Goal: Task Accomplishment & Management: Use online tool/utility

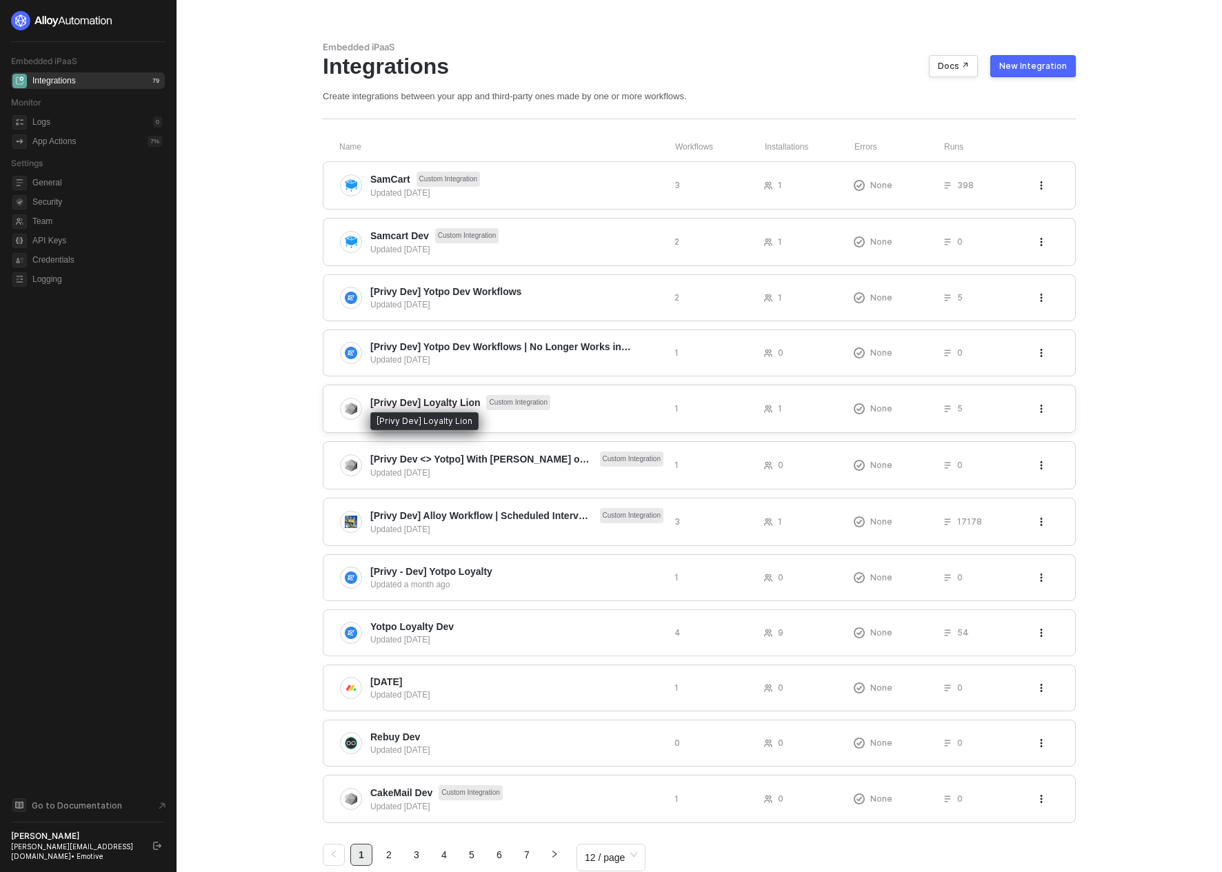
click at [380, 397] on span "[Privy Dev] Loyalty Lion" at bounding box center [425, 403] width 110 height 14
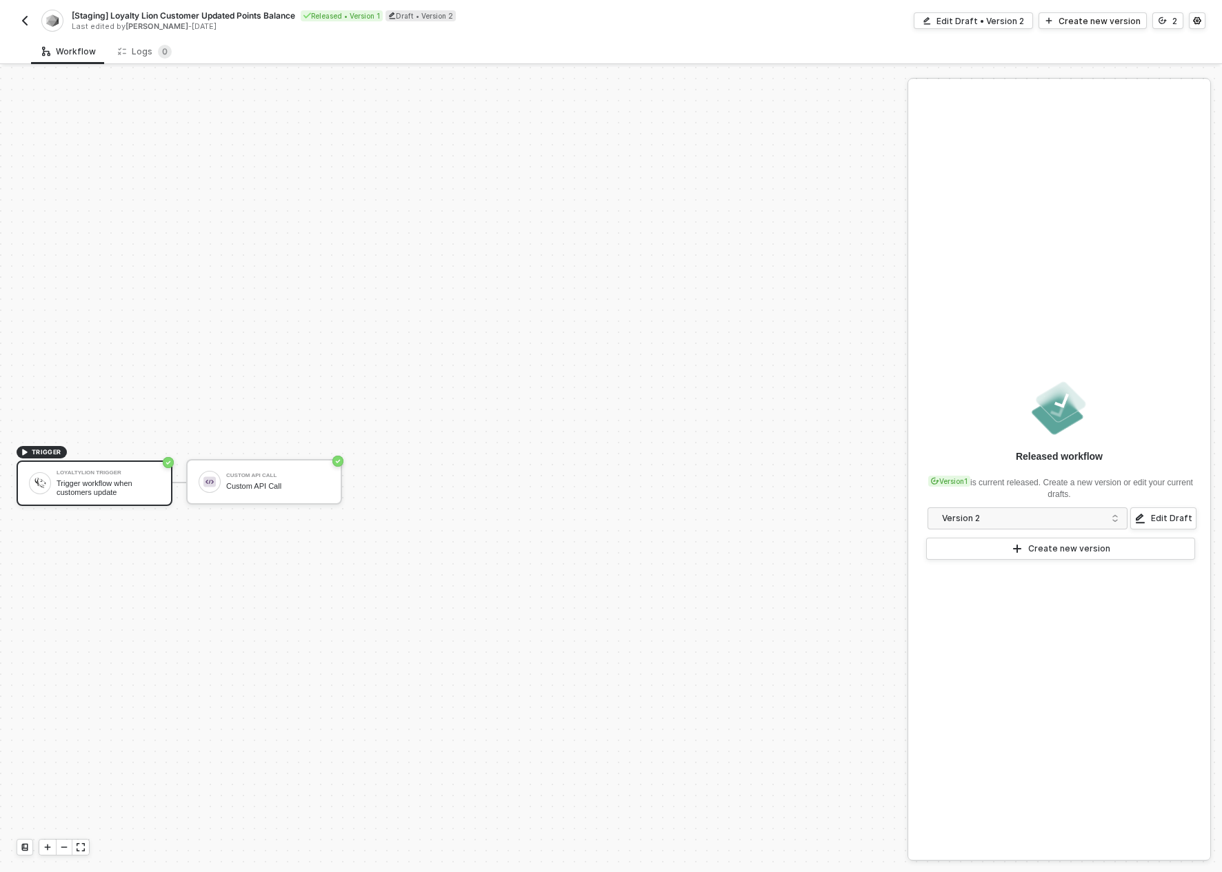
scroll to position [26, 0]
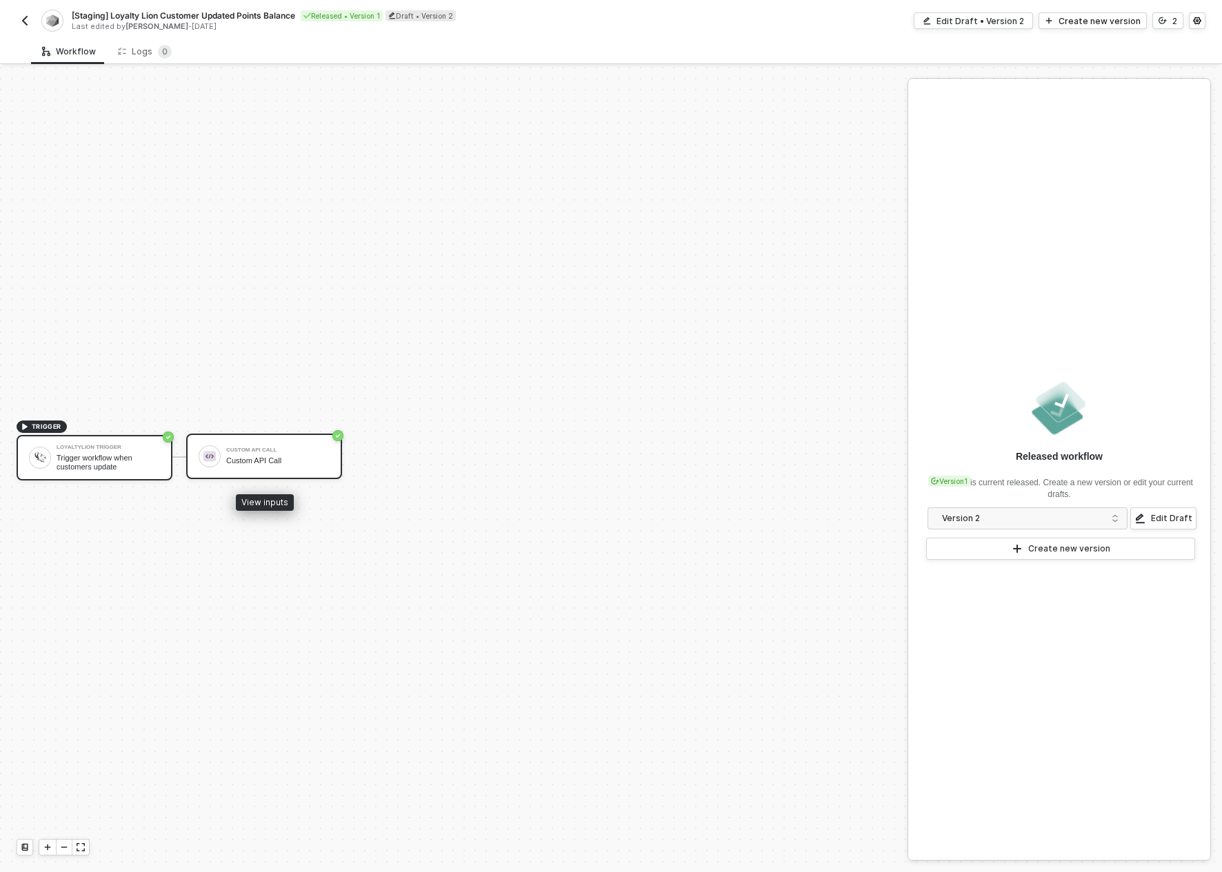
click at [262, 441] on div "Custom API Call Custom API Call" at bounding box center [264, 456] width 156 height 45
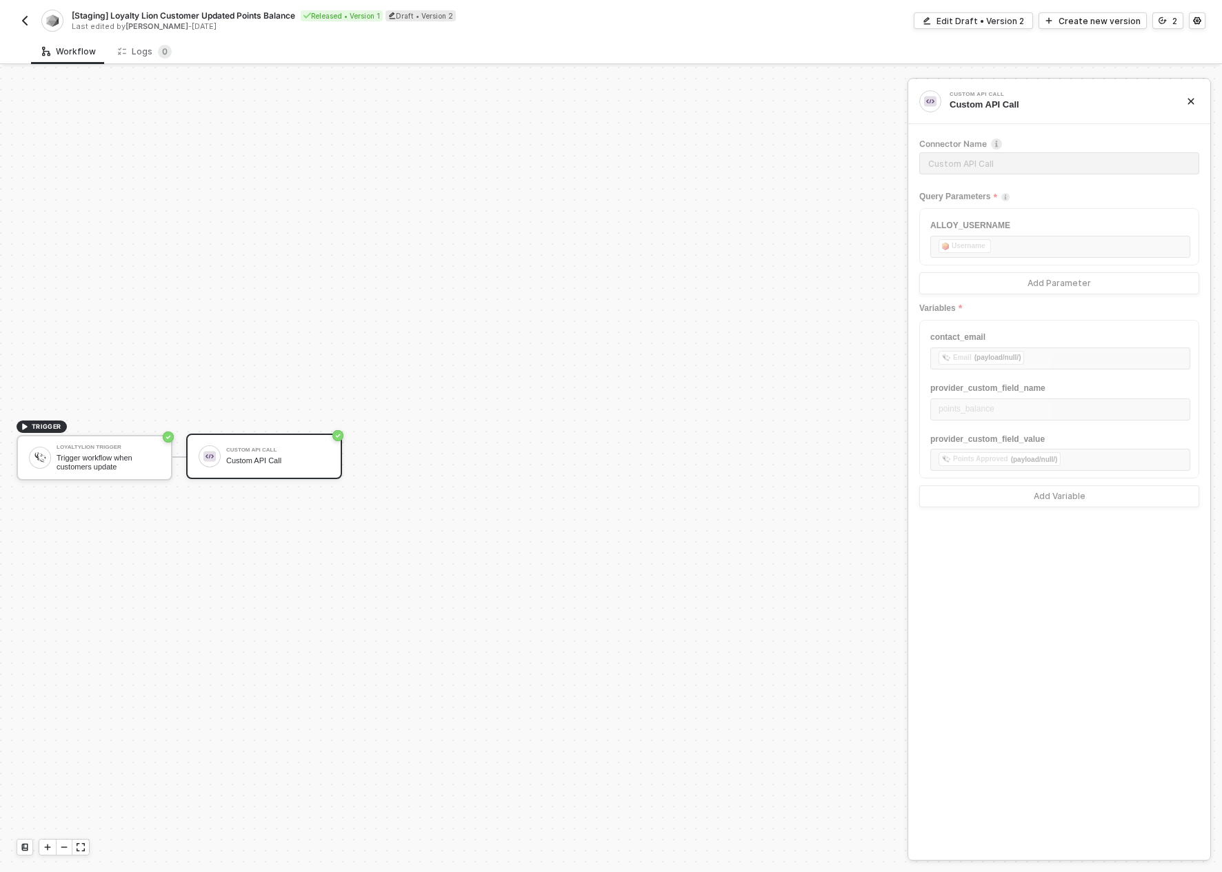
click at [1024, 201] on div "Query Parameters" at bounding box center [1059, 196] width 280 height 23
click at [997, 27] on button "Edit Draft • Version 2" at bounding box center [972, 20] width 119 height 17
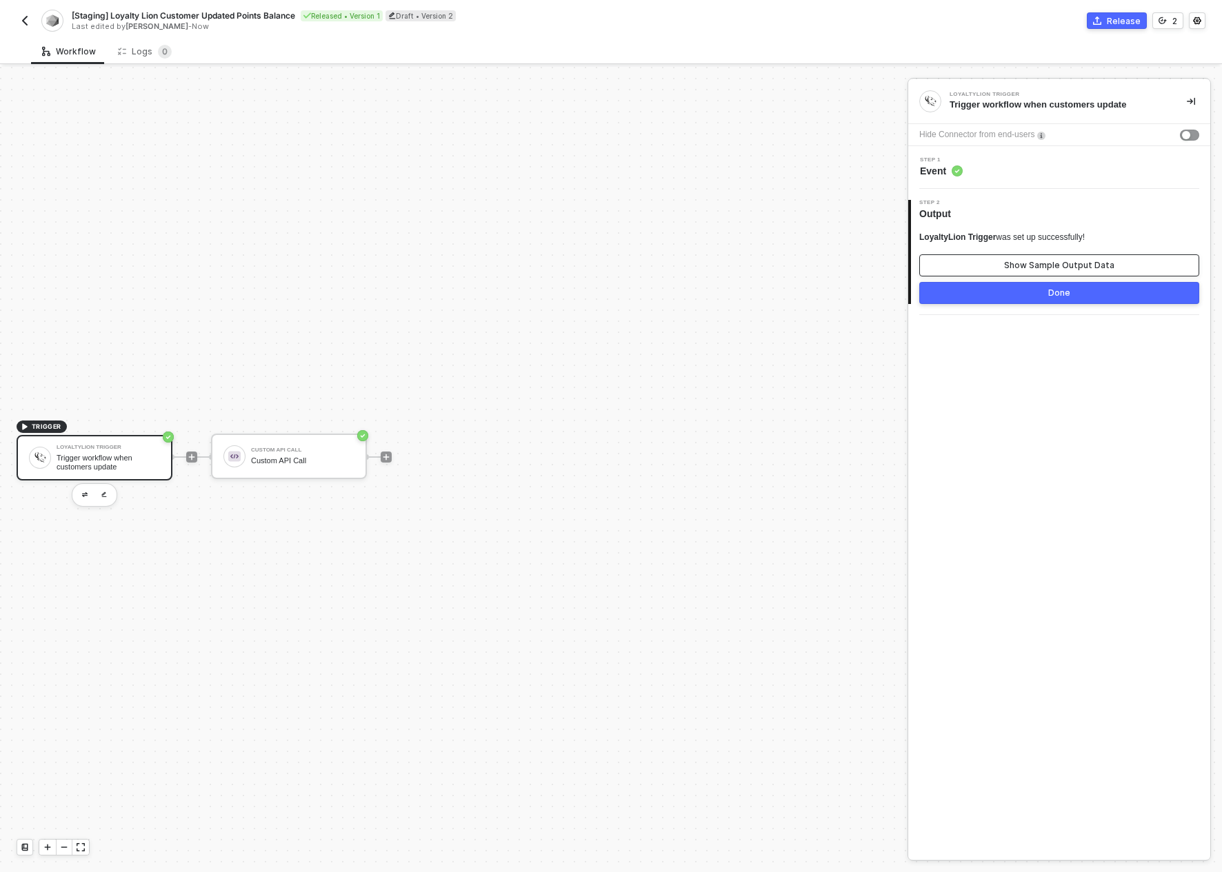
click at [991, 255] on button "Show Sample Output Data" at bounding box center [1059, 265] width 280 height 22
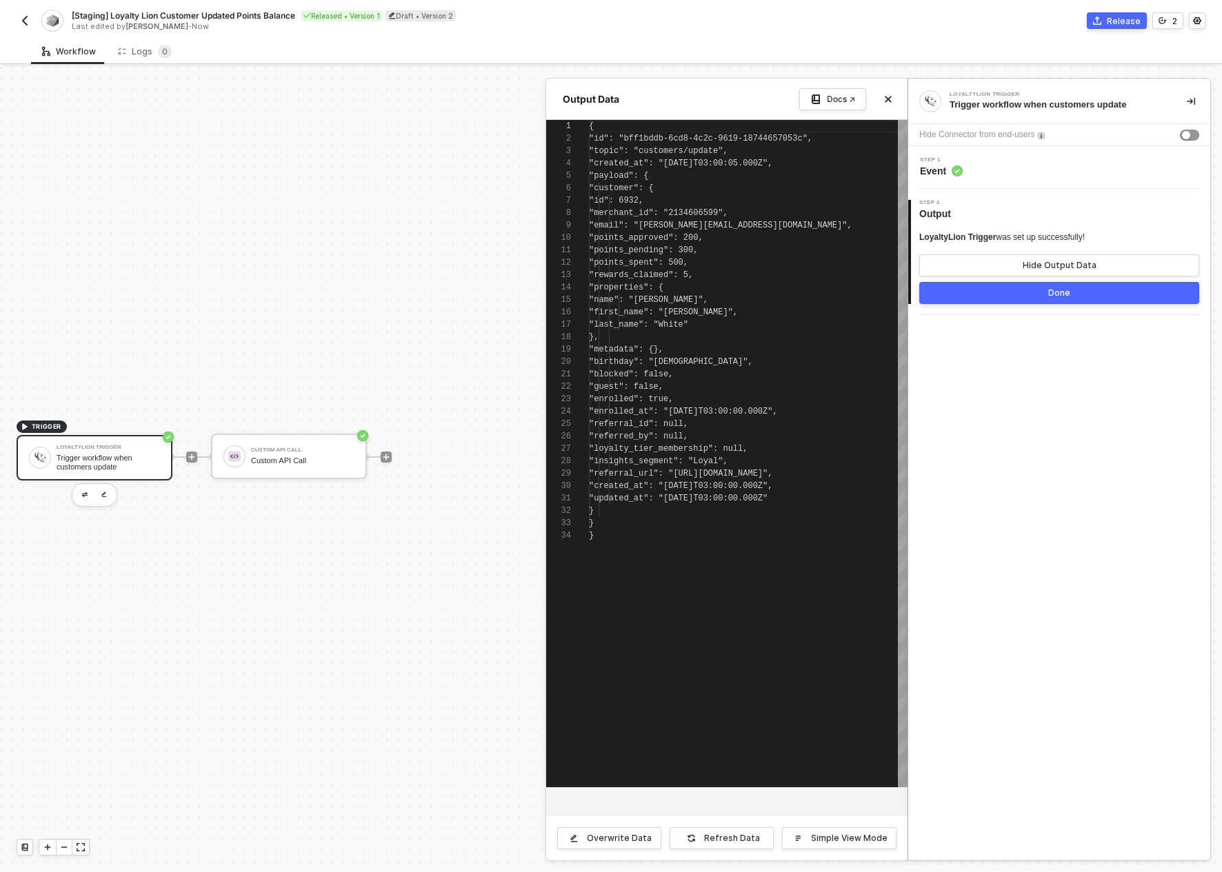
scroll to position [124, 0]
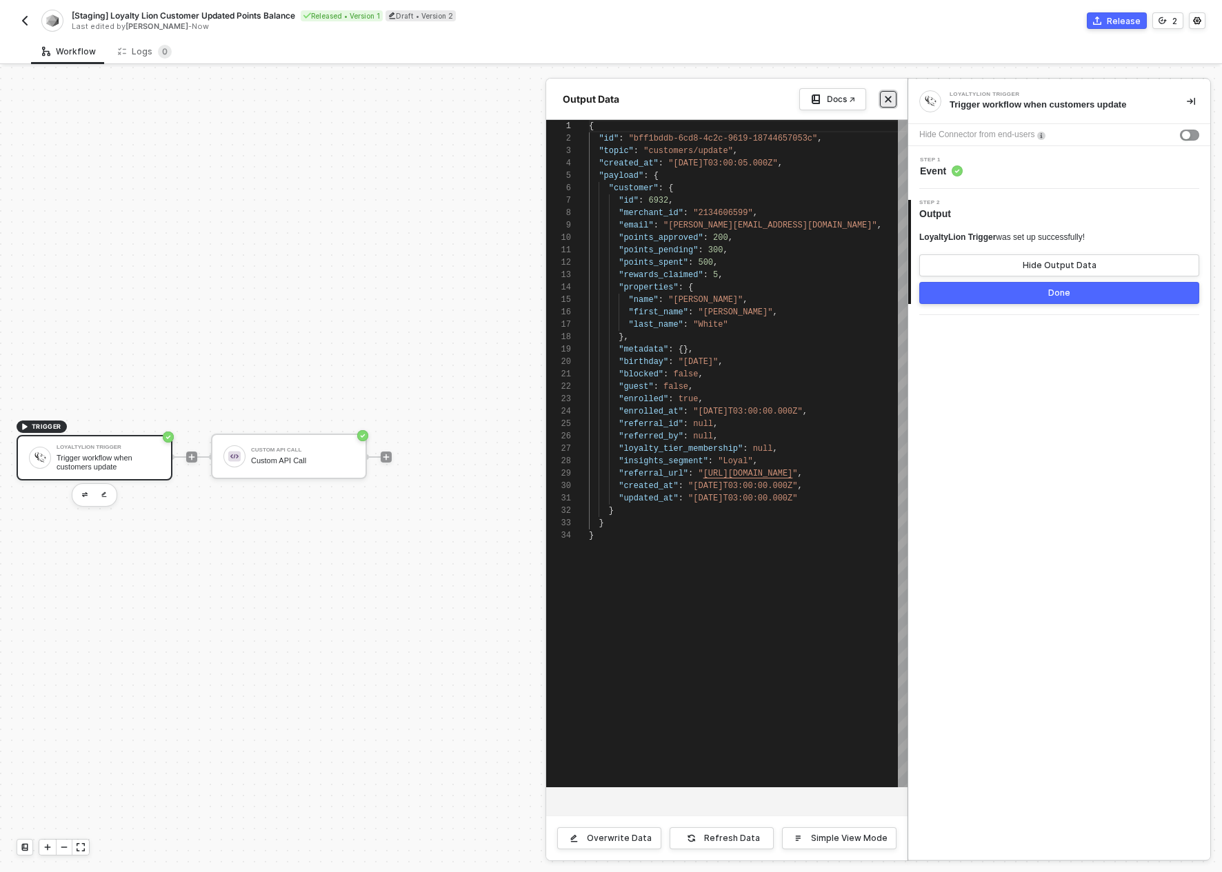
click at [891, 104] on button "Close" at bounding box center [888, 99] width 17 height 17
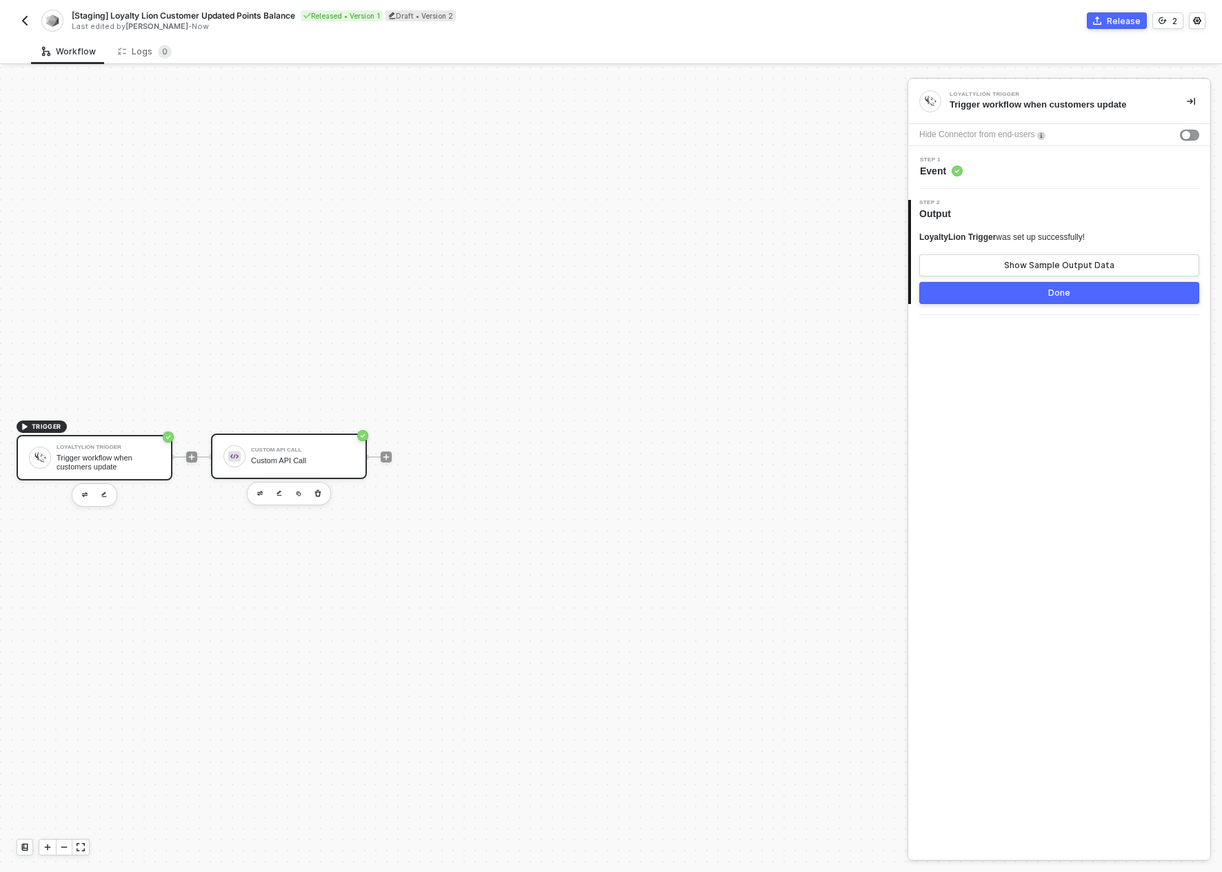
click at [256, 465] on div "Custom API Call Custom API Call" at bounding box center [302, 456] width 103 height 26
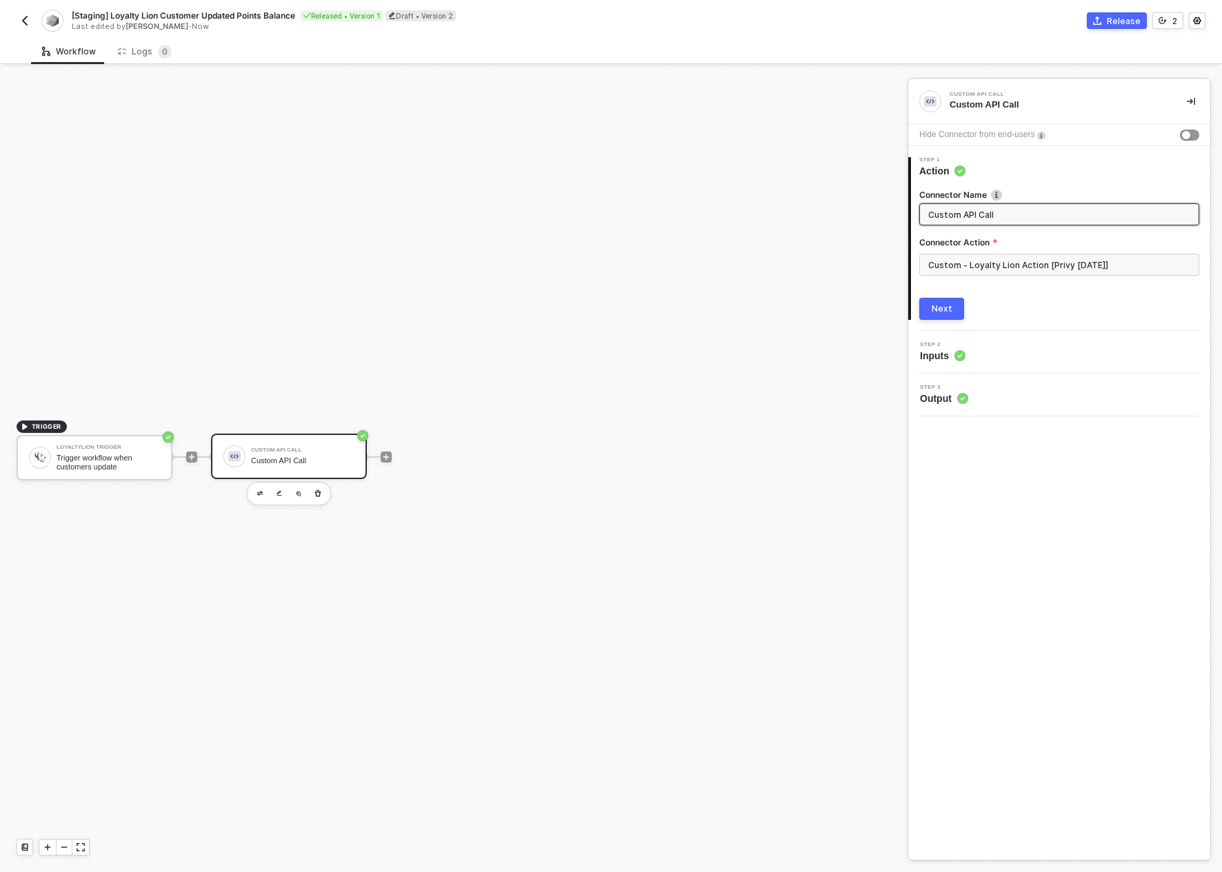
click at [958, 395] on icon at bounding box center [962, 398] width 11 height 11
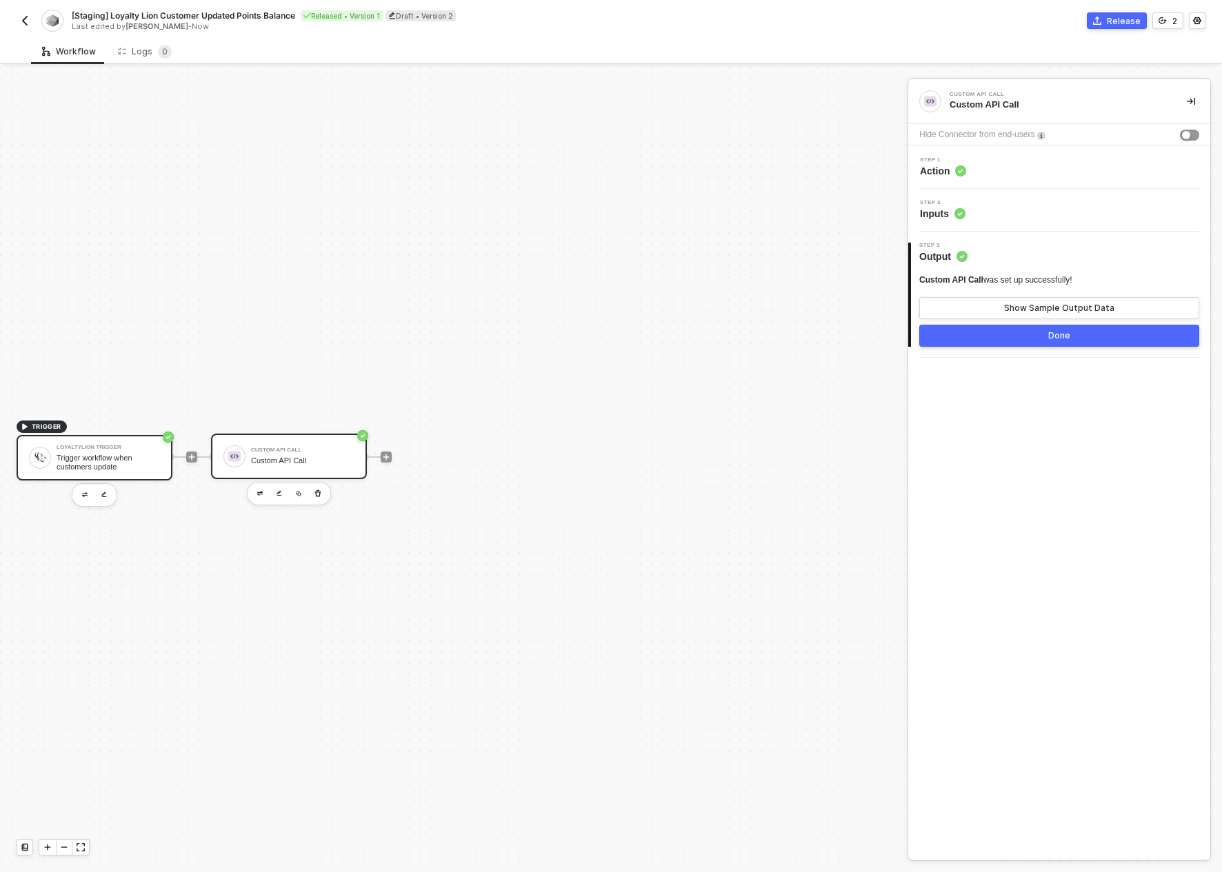
click at [106, 463] on div "Trigger workflow when customers update" at bounding box center [108, 462] width 103 height 17
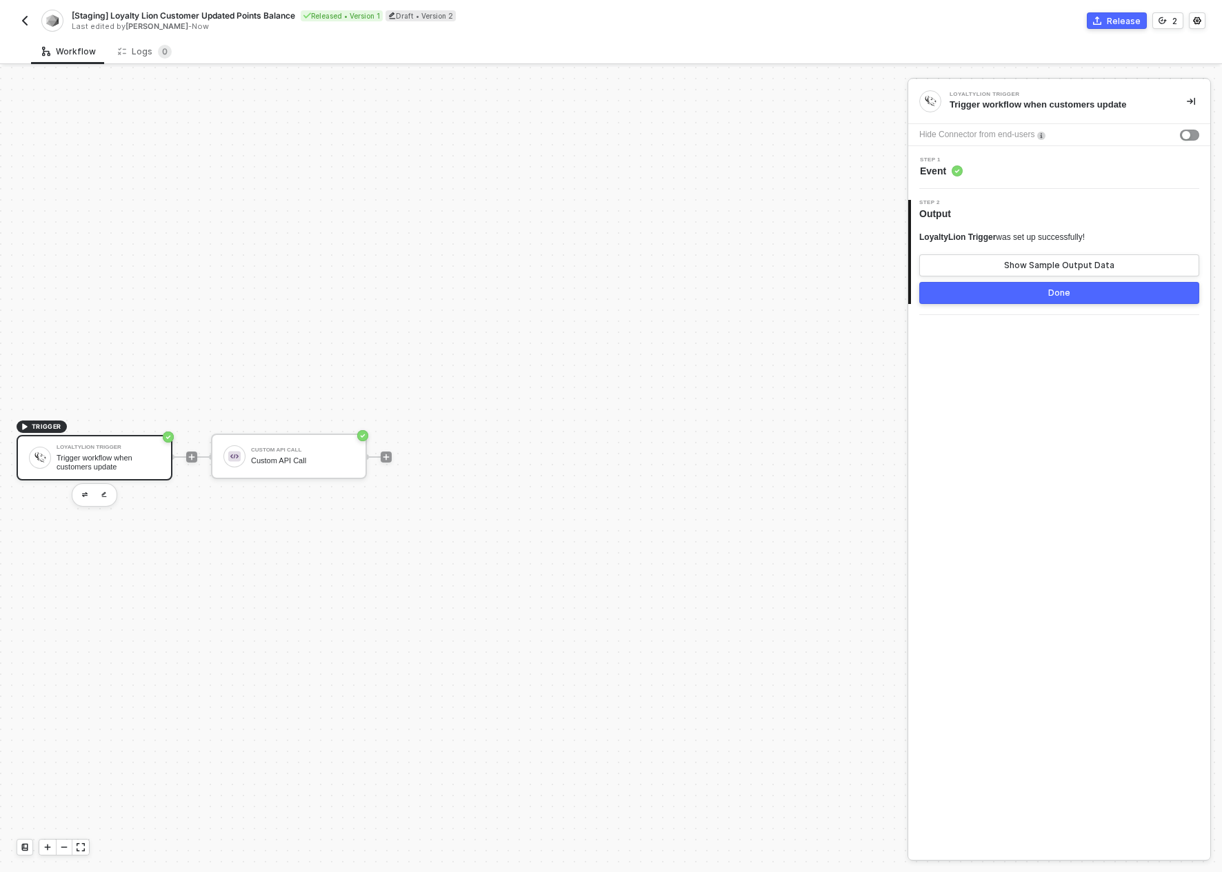
click at [27, 16] on img "button" at bounding box center [24, 20] width 11 height 11
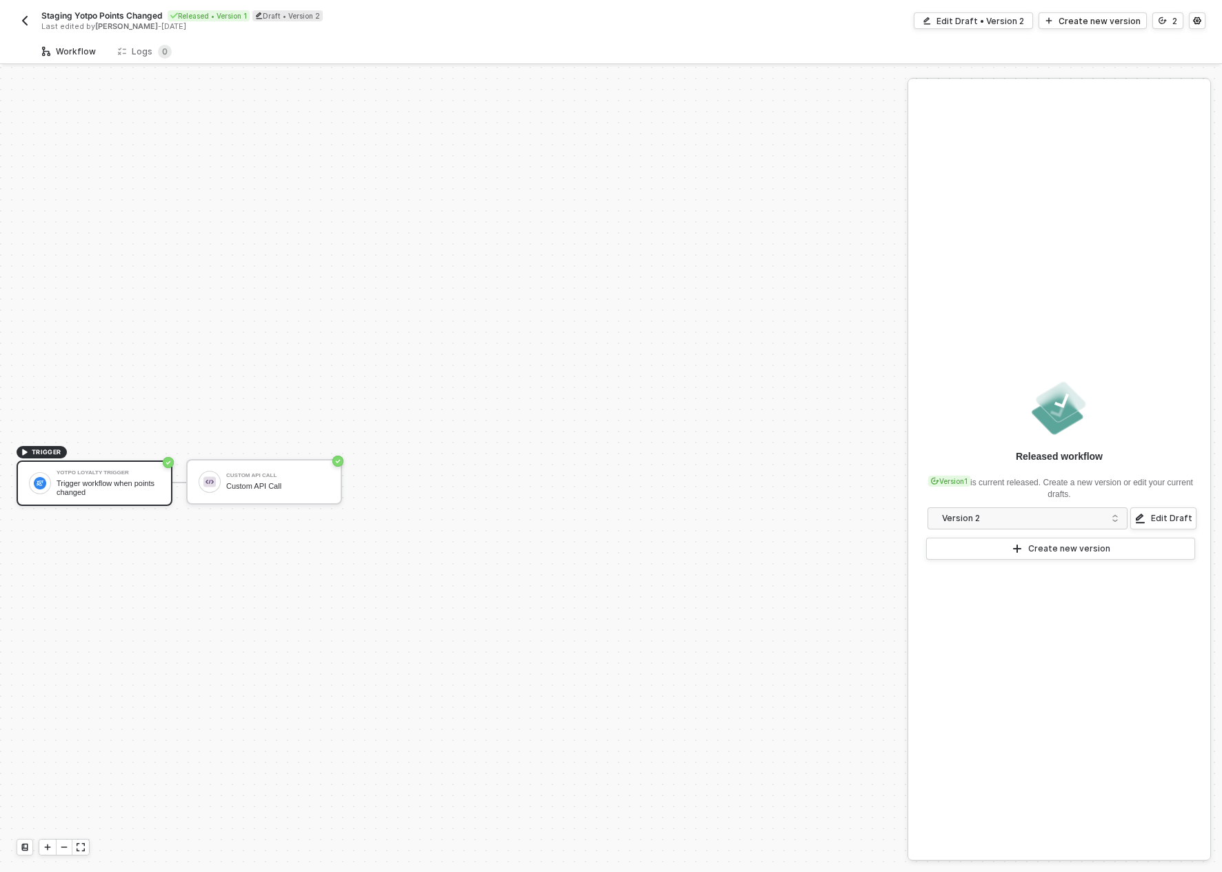
scroll to position [26, 0]
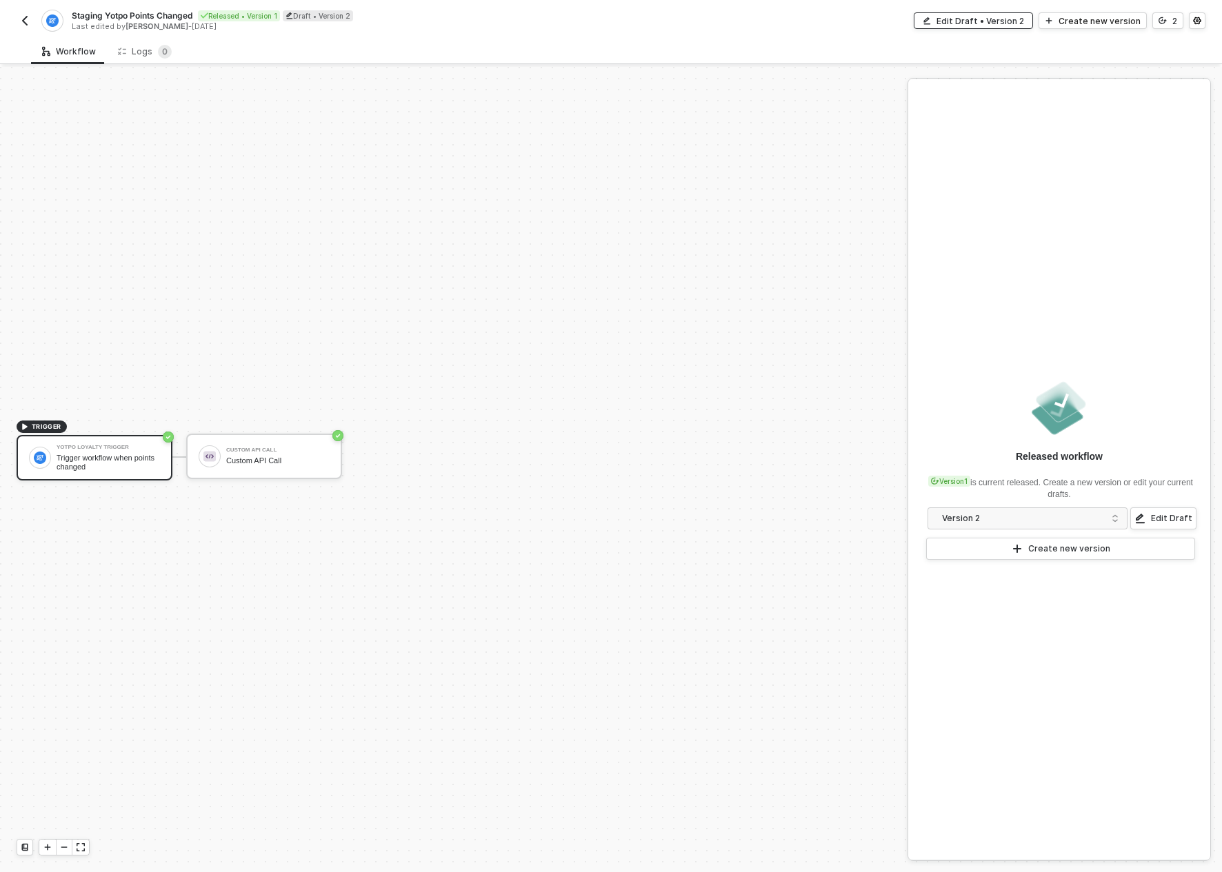
click at [970, 17] on div "Edit Draft • Version 2" at bounding box center [980, 21] width 88 height 12
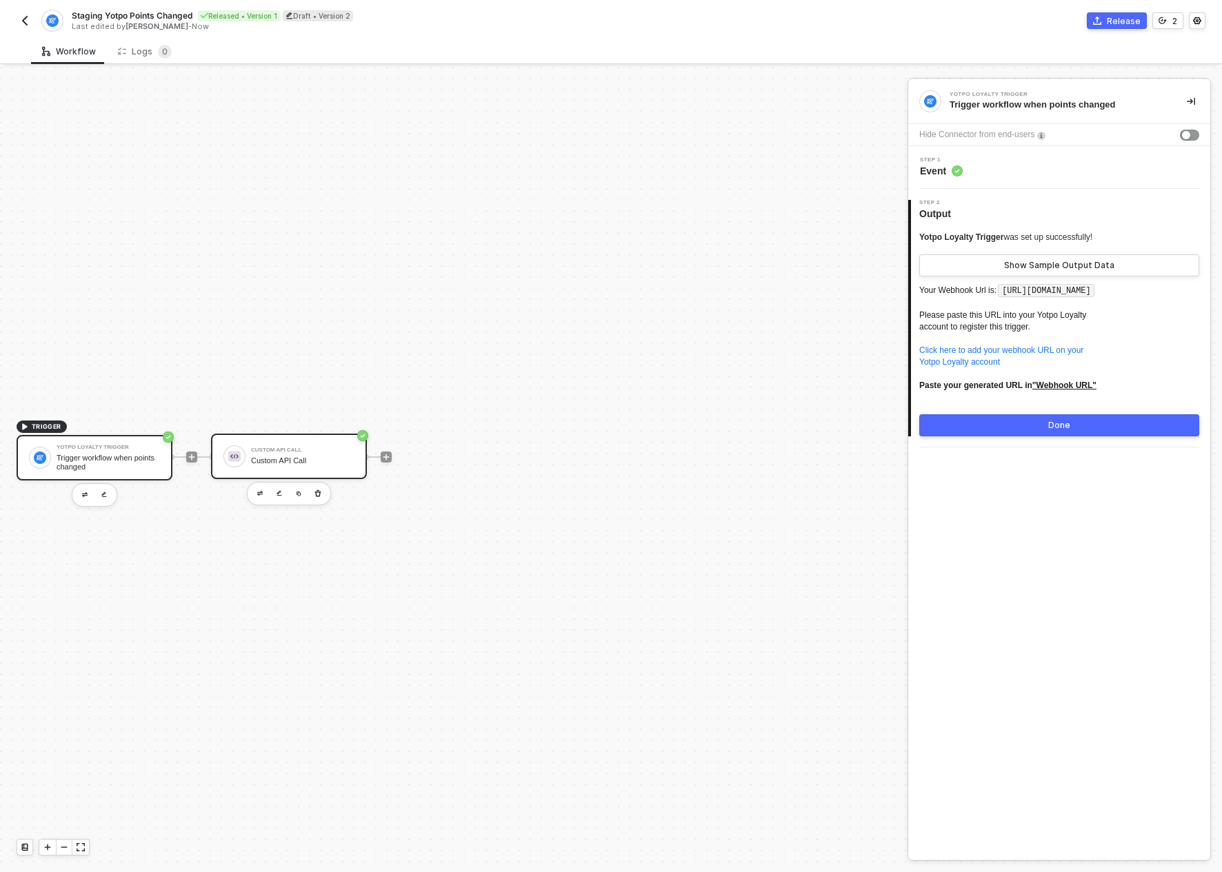
click at [316, 453] on div "Custom API Call Custom API Call" at bounding box center [302, 456] width 103 height 26
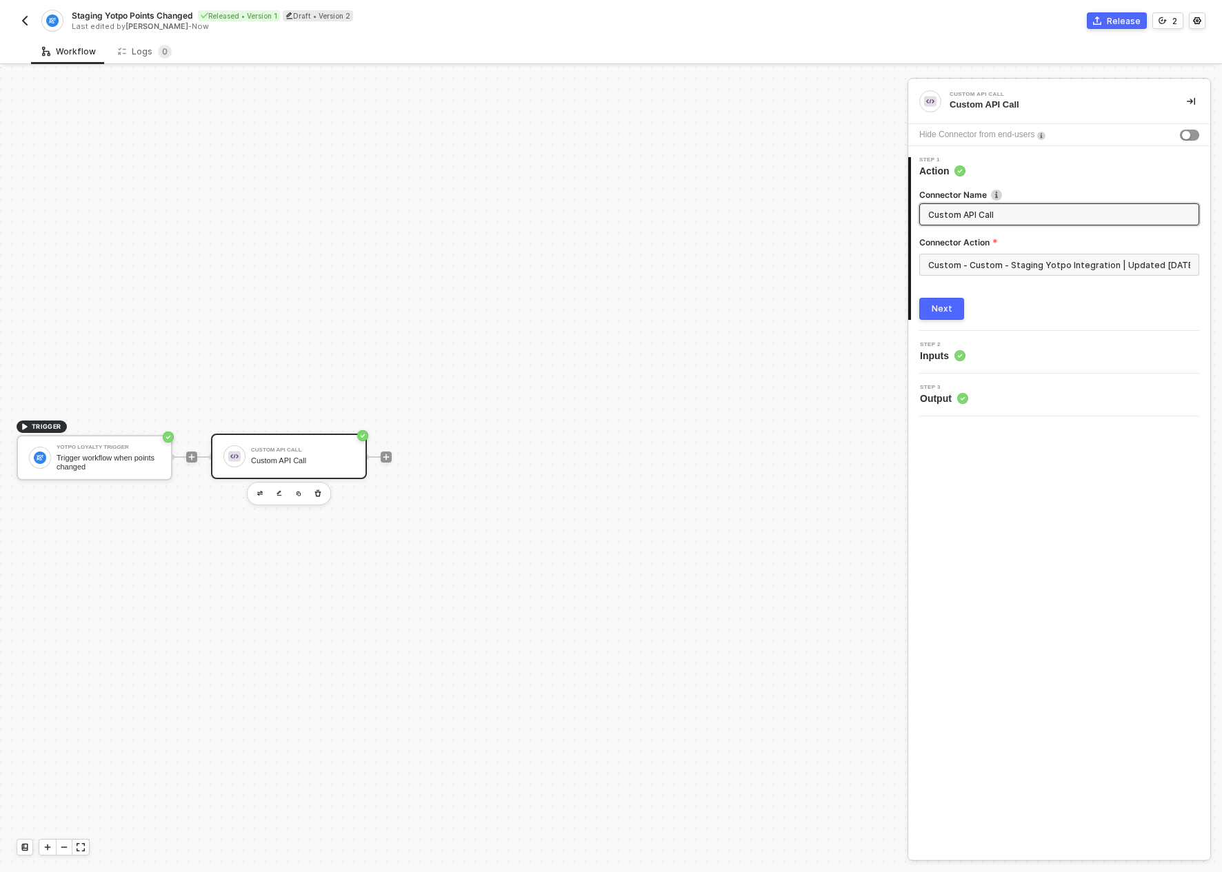
click at [999, 352] on div "Step 2 Inputs" at bounding box center [1060, 352] width 299 height 21
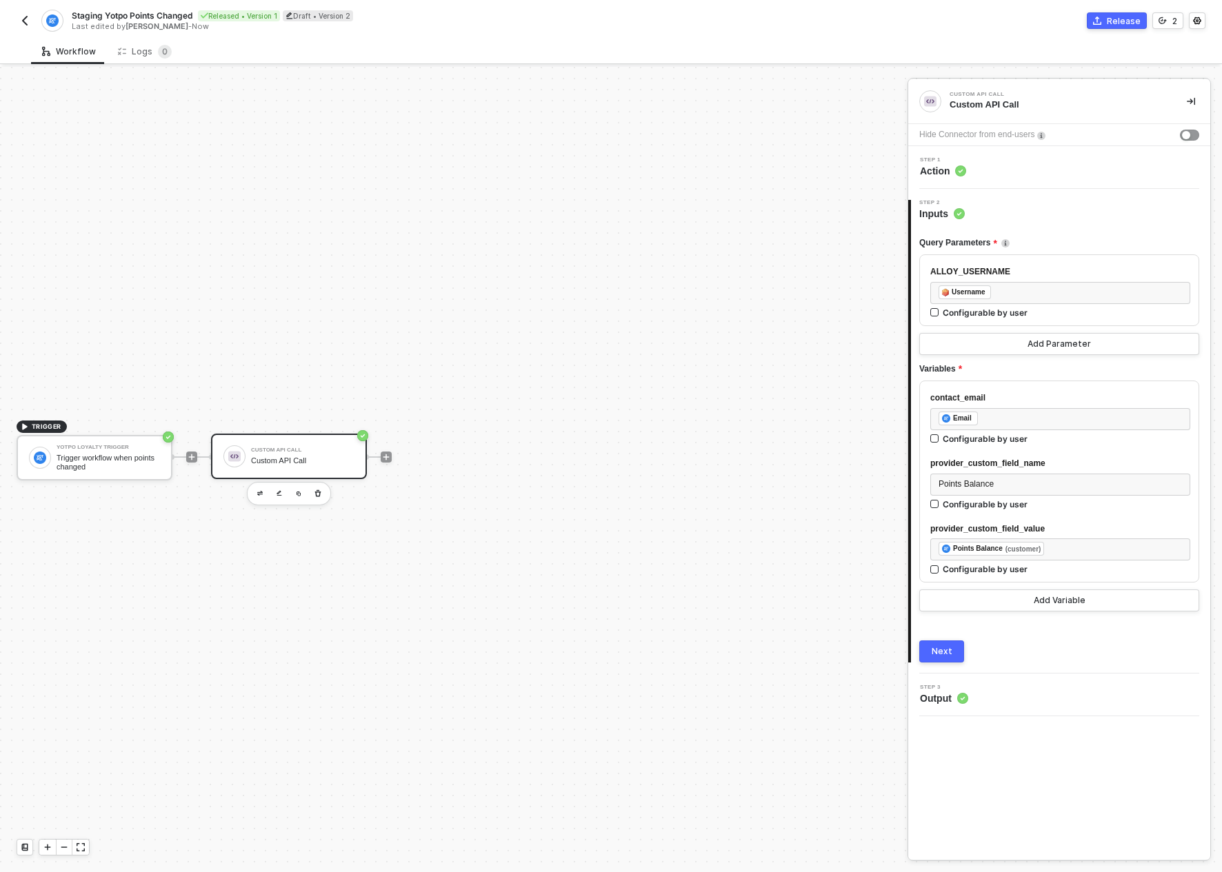
click at [998, 702] on div "Step 3 Output" at bounding box center [1060, 695] width 299 height 21
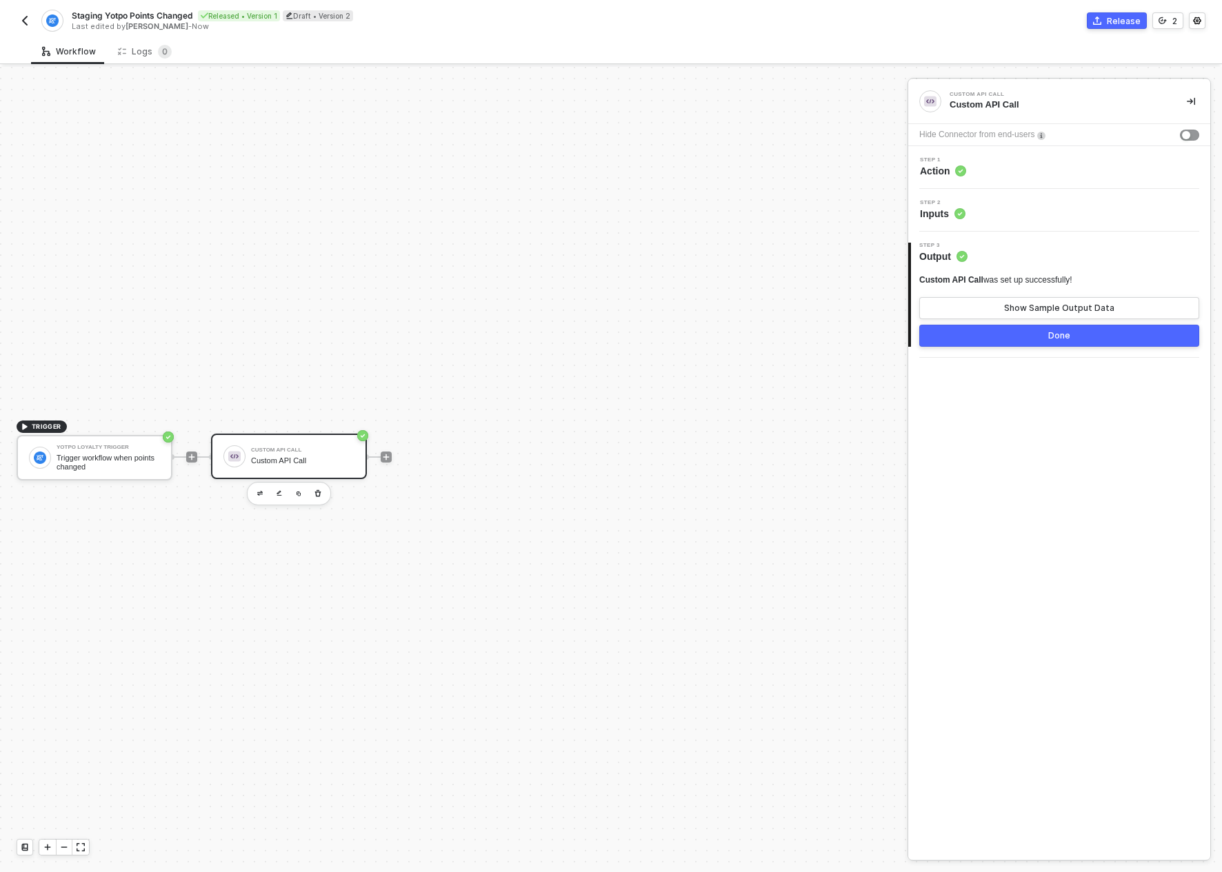
click at [1013, 221] on div "Step 2 Inputs" at bounding box center [1059, 210] width 302 height 43
click at [1002, 208] on div "Step 2 Inputs" at bounding box center [1060, 210] width 299 height 21
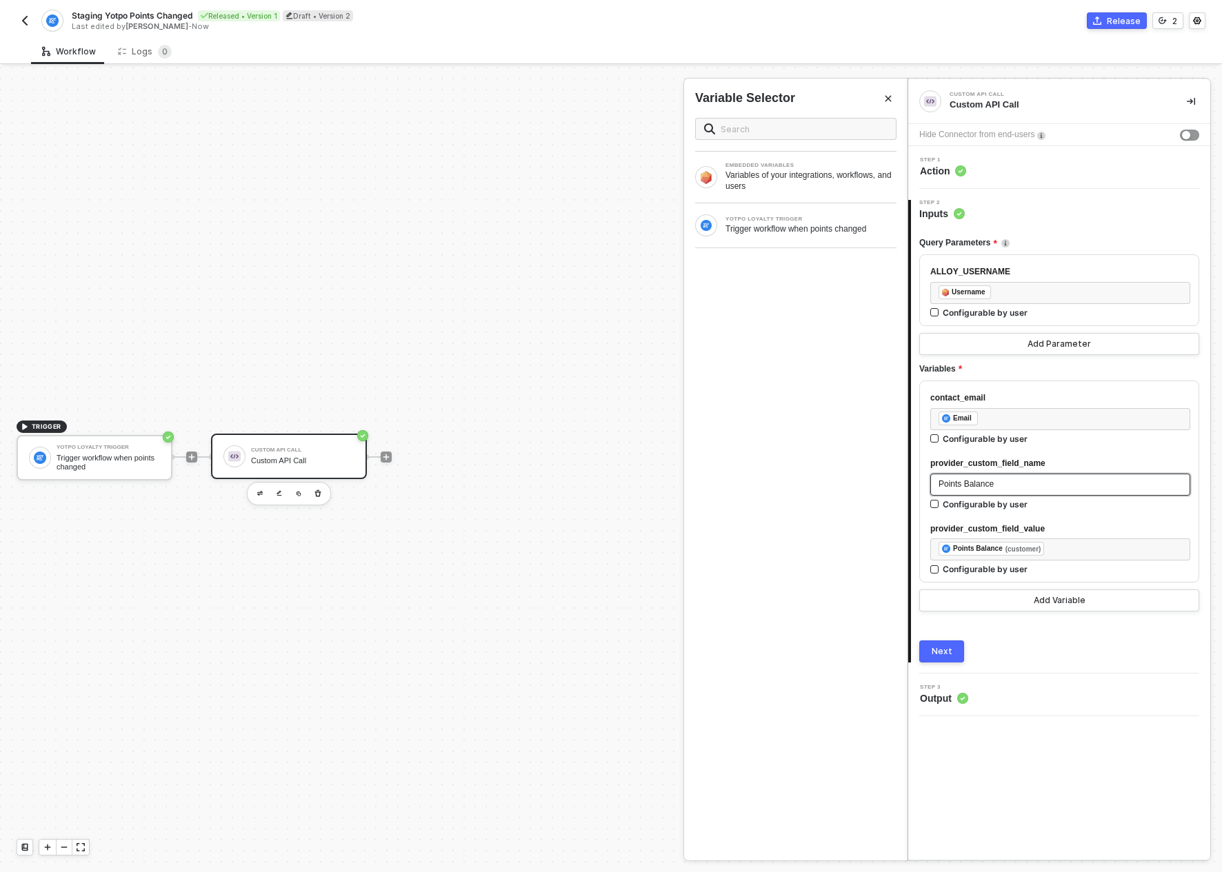
click at [1032, 485] on div "Points Balance" at bounding box center [1059, 484] width 243 height 13
click at [26, 21] on img "button" at bounding box center [24, 20] width 11 height 11
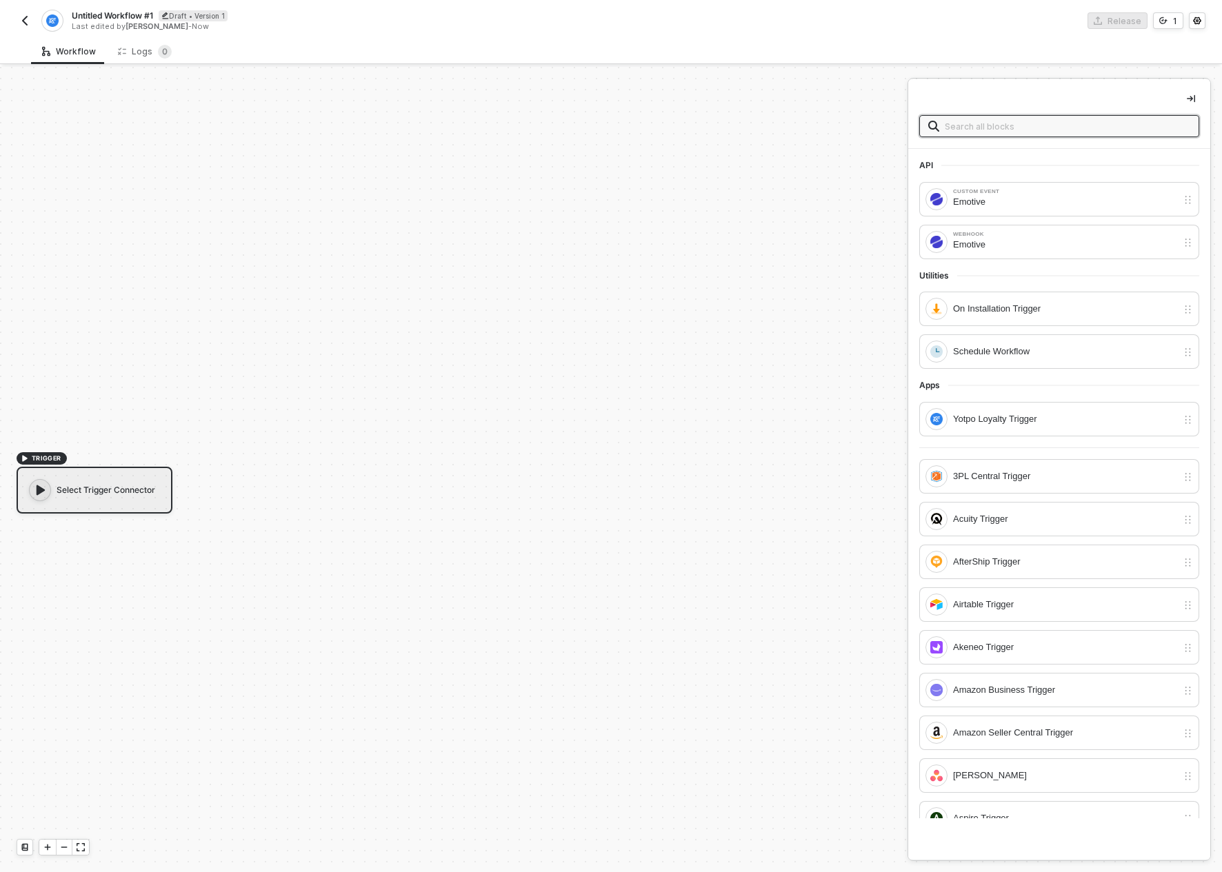
scroll to position [26, 0]
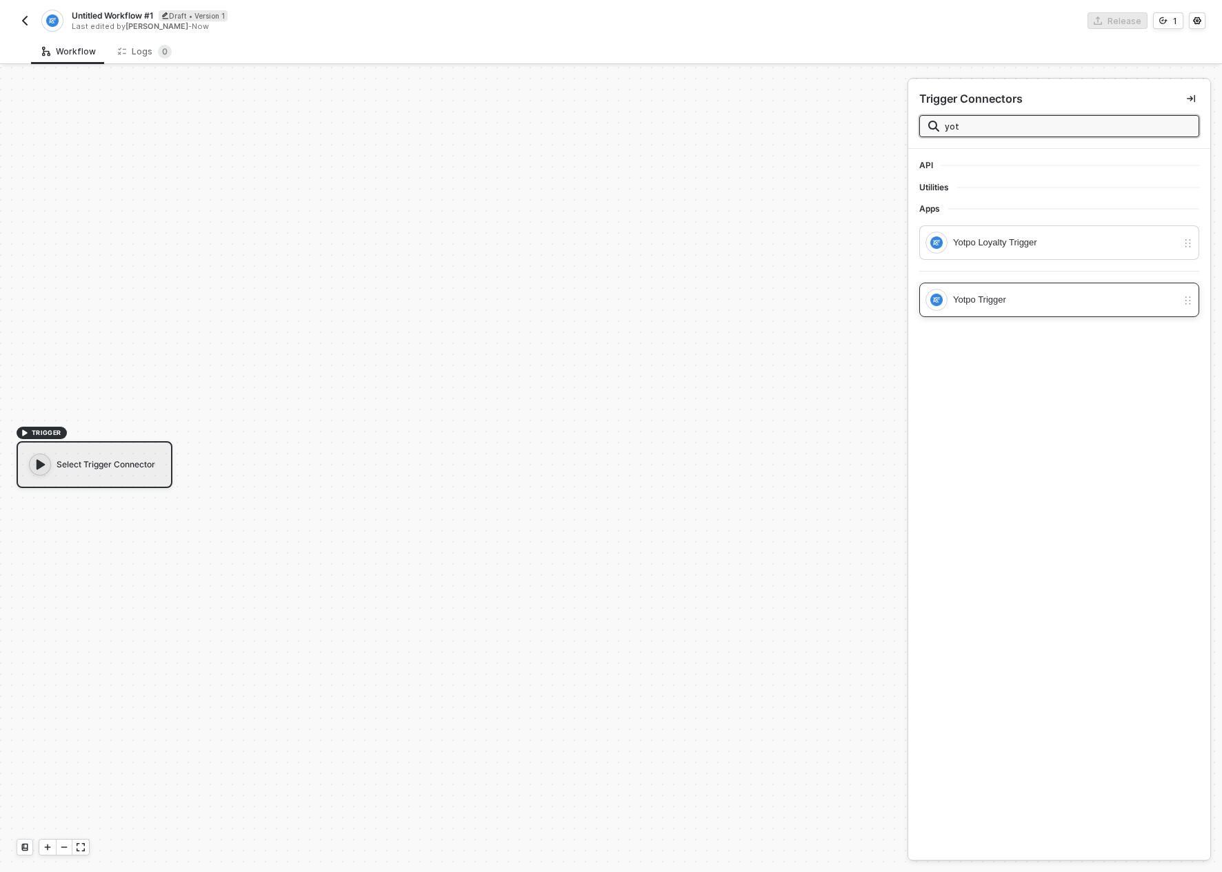
type input "yot"
click at [1036, 310] on div "Yotpo Trigger" at bounding box center [1051, 300] width 252 height 22
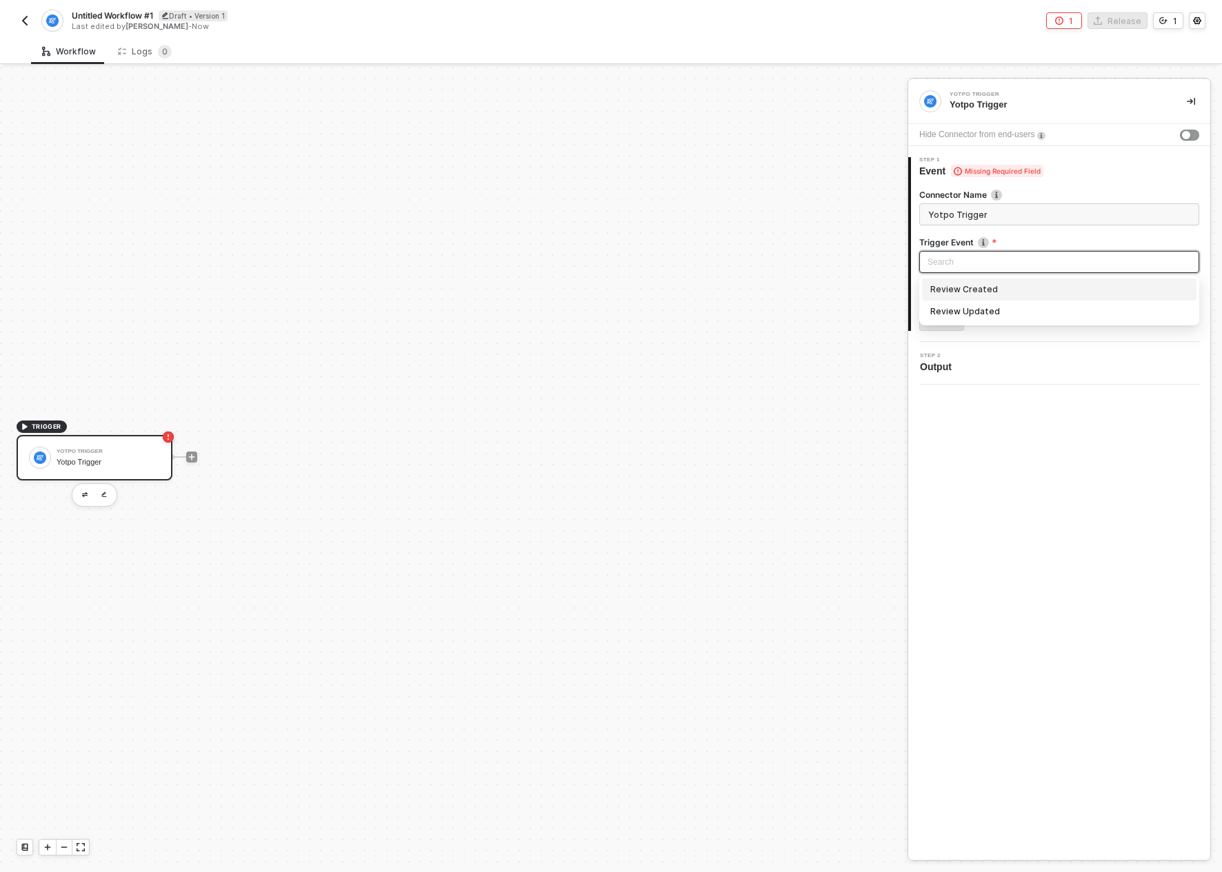
click at [1018, 260] on input "search" at bounding box center [1058, 262] width 263 height 21
click at [1203, 15] on button "button" at bounding box center [1196, 20] width 17 height 17
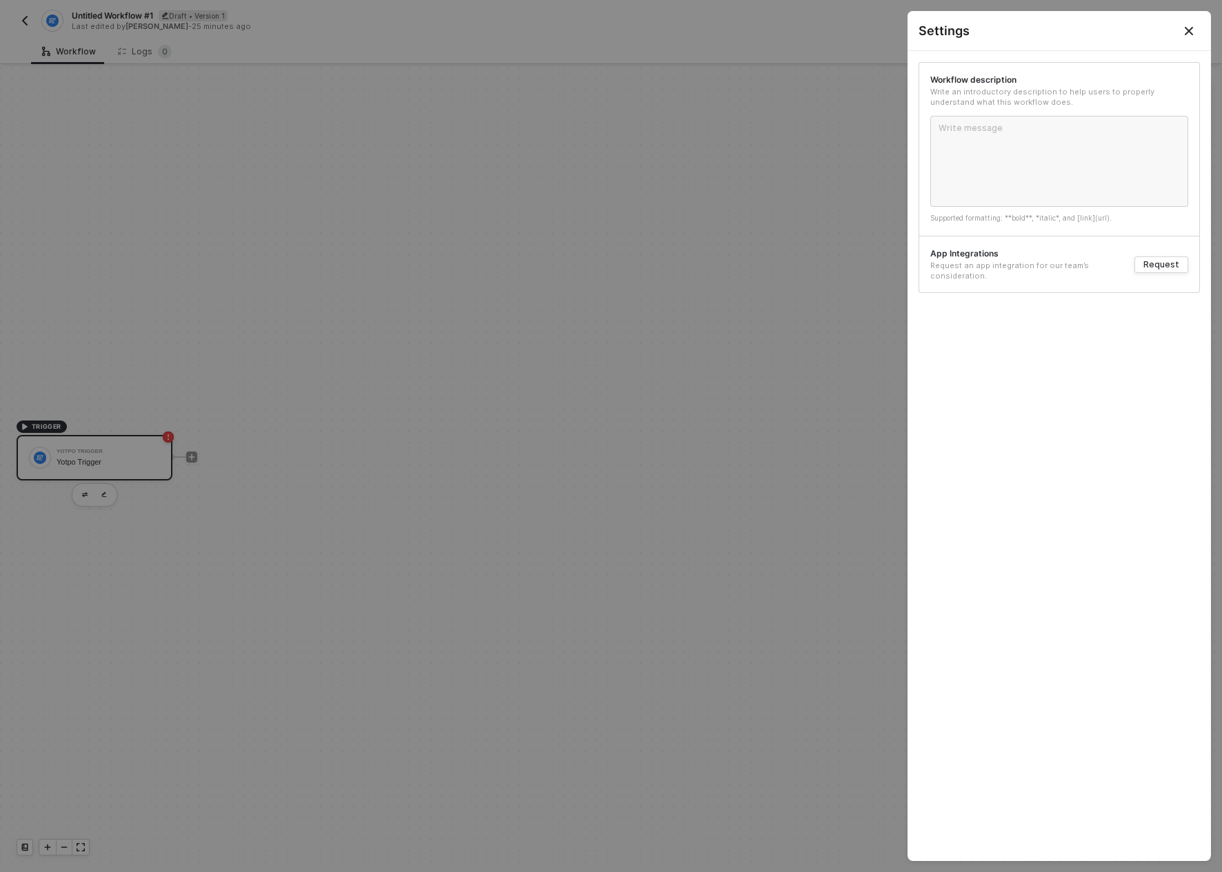
click at [661, 213] on div at bounding box center [611, 436] width 1222 height 872
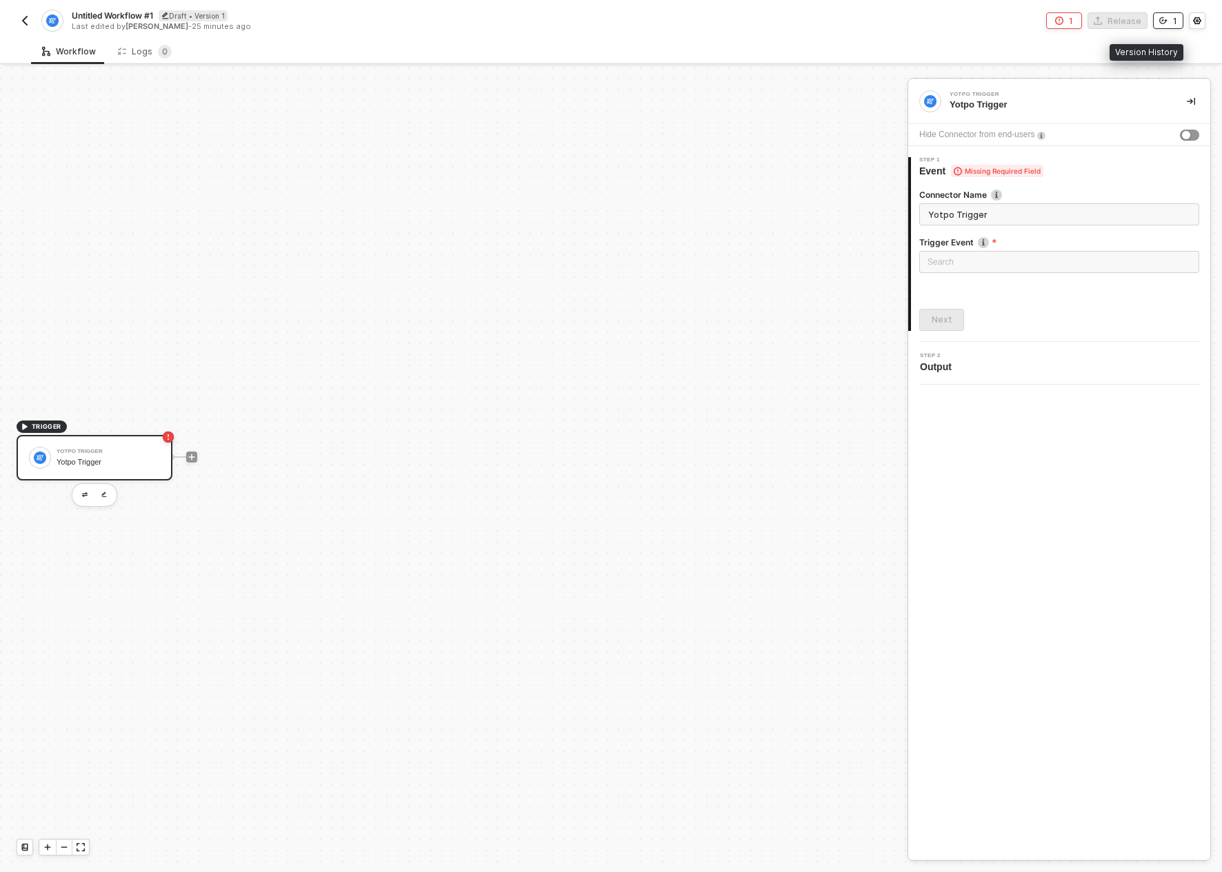
click at [1171, 18] on button "1" at bounding box center [1168, 20] width 30 height 17
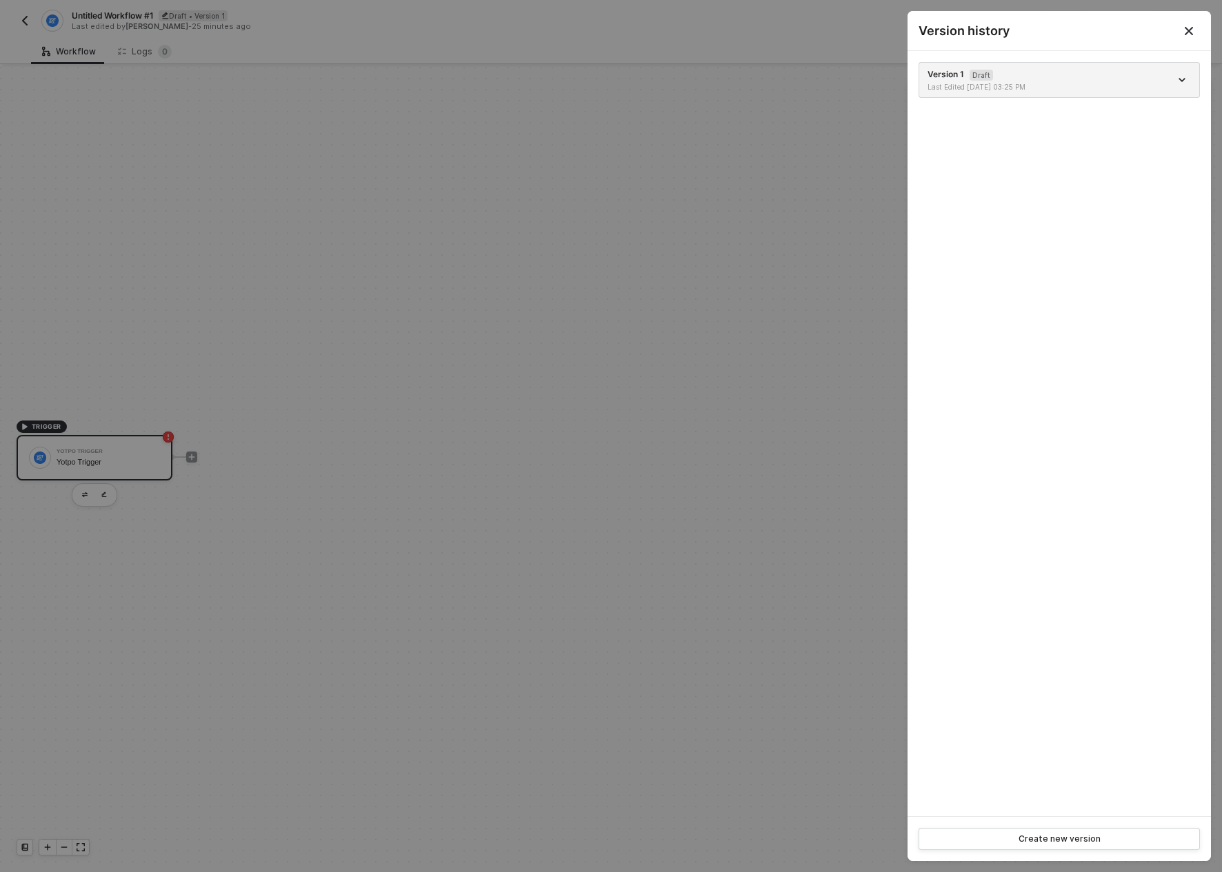
click at [1193, 24] on button "Close" at bounding box center [1188, 31] width 17 height 17
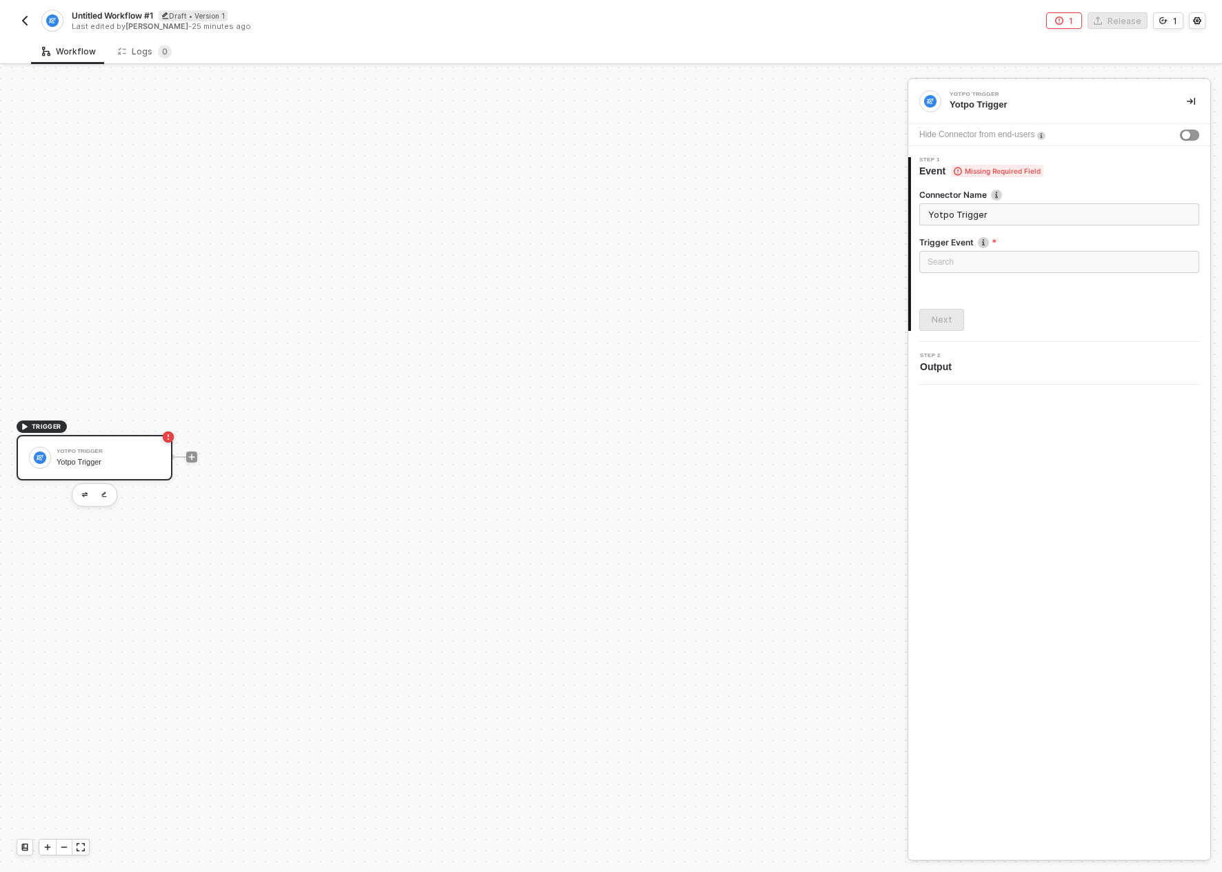
click at [24, 15] on img "button" at bounding box center [24, 20] width 11 height 11
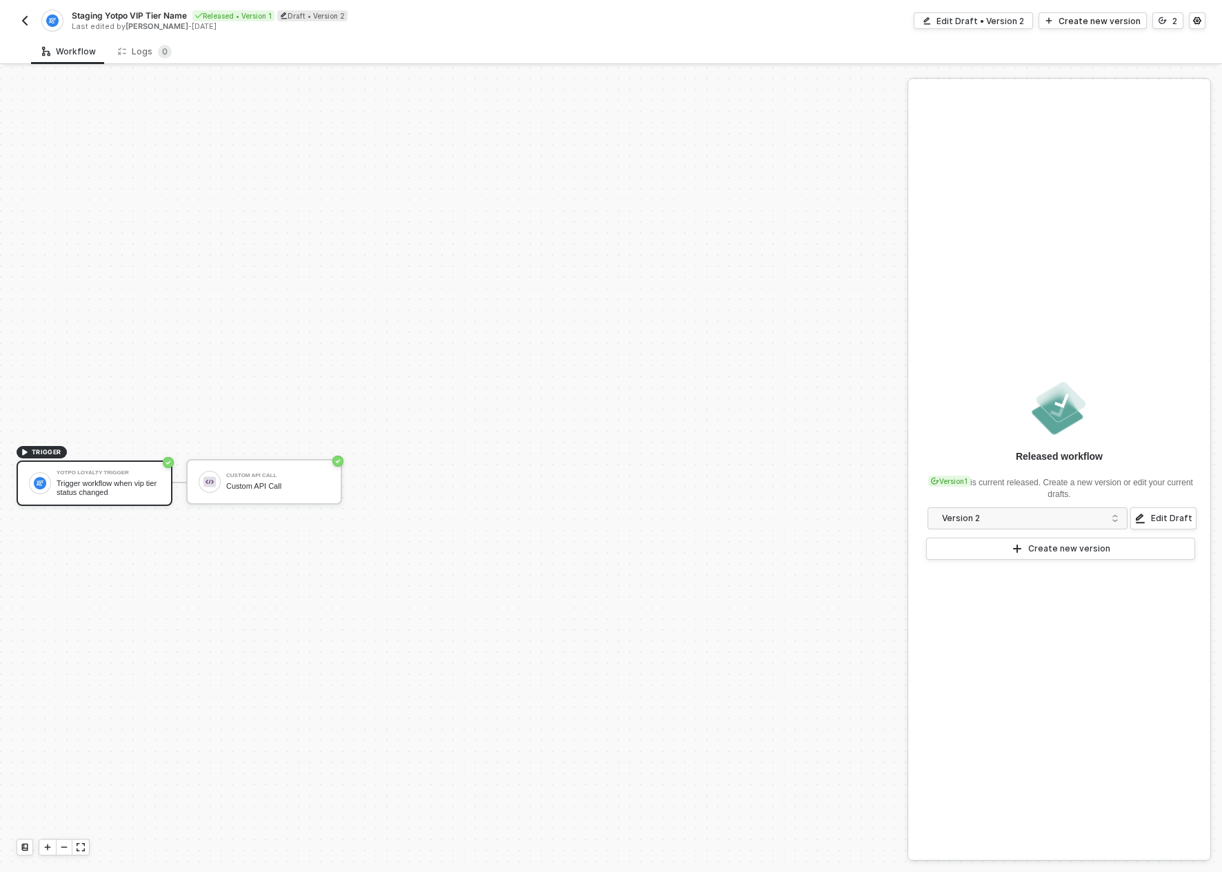
scroll to position [26, 0]
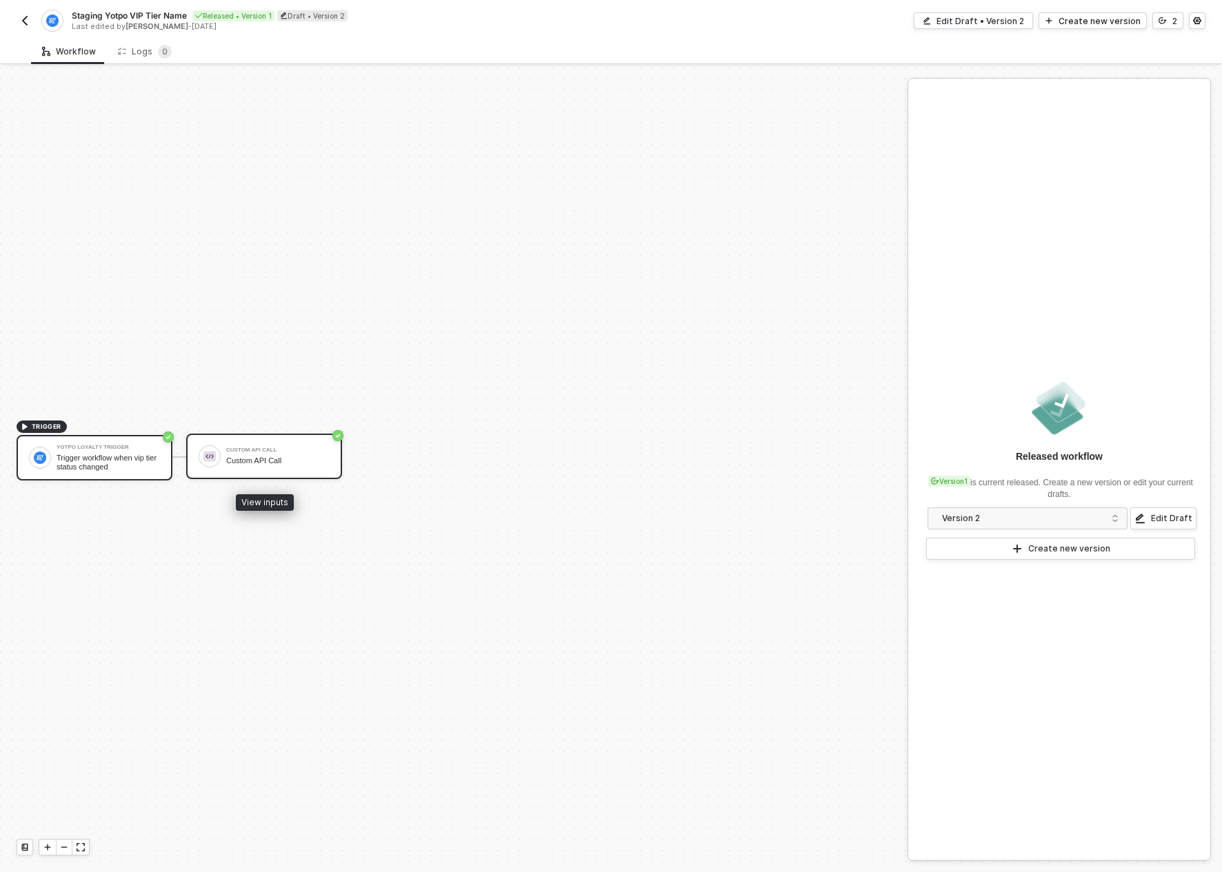
click at [278, 459] on div "Custom API Call" at bounding box center [277, 460] width 103 height 9
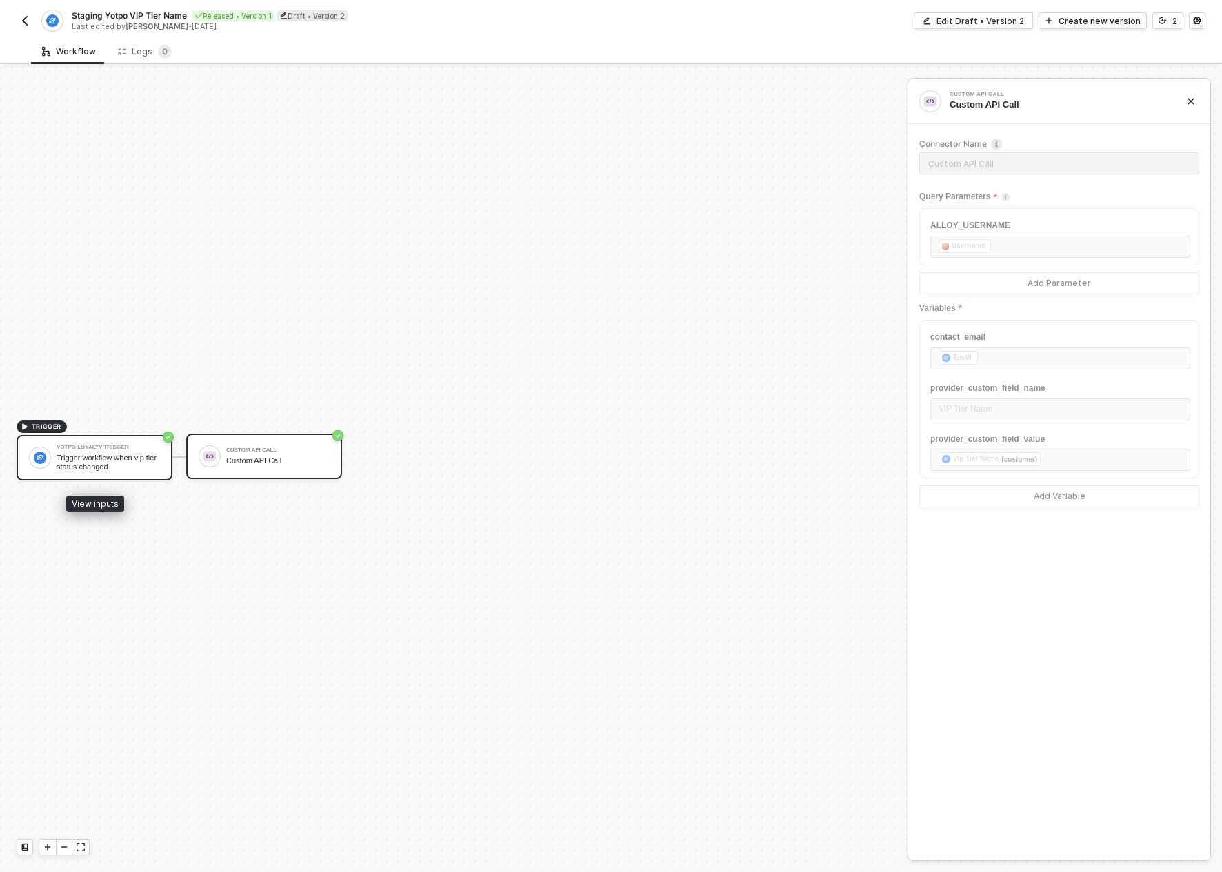
click at [97, 448] on div "Yotpo Loyalty Trigger" at bounding box center [108, 448] width 103 height 6
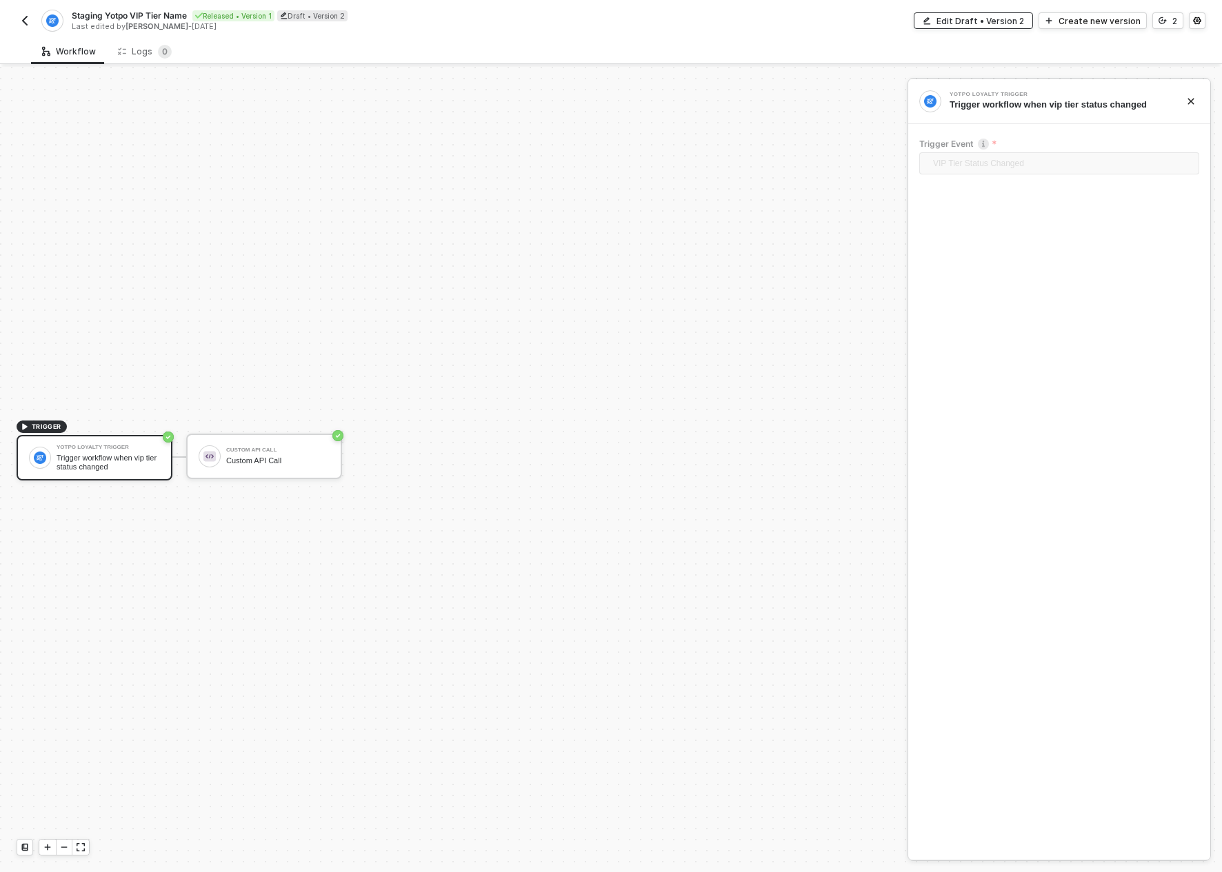
click at [972, 22] on div "Edit Draft • Version 2" at bounding box center [980, 21] width 88 height 12
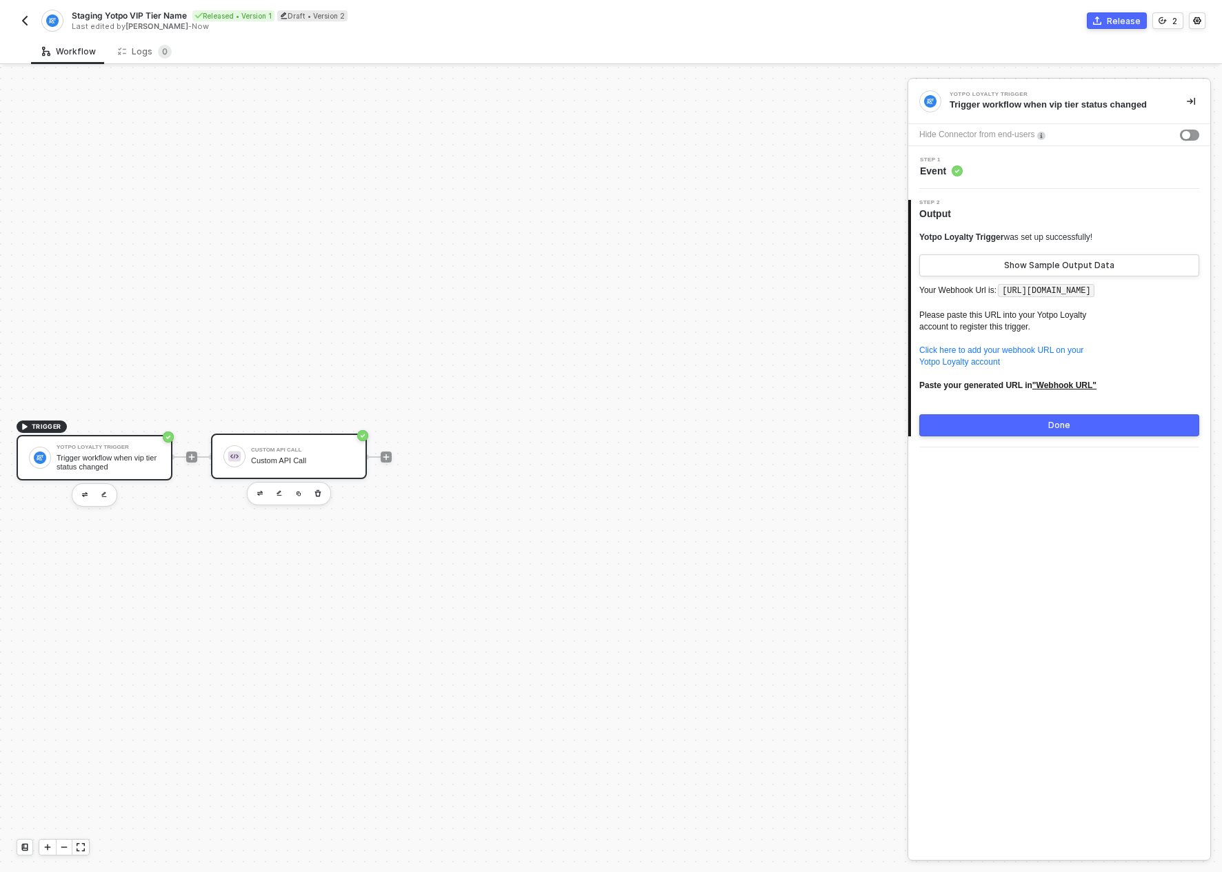
click at [281, 453] on div "Custom API Call Custom API Call" at bounding box center [302, 456] width 103 height 26
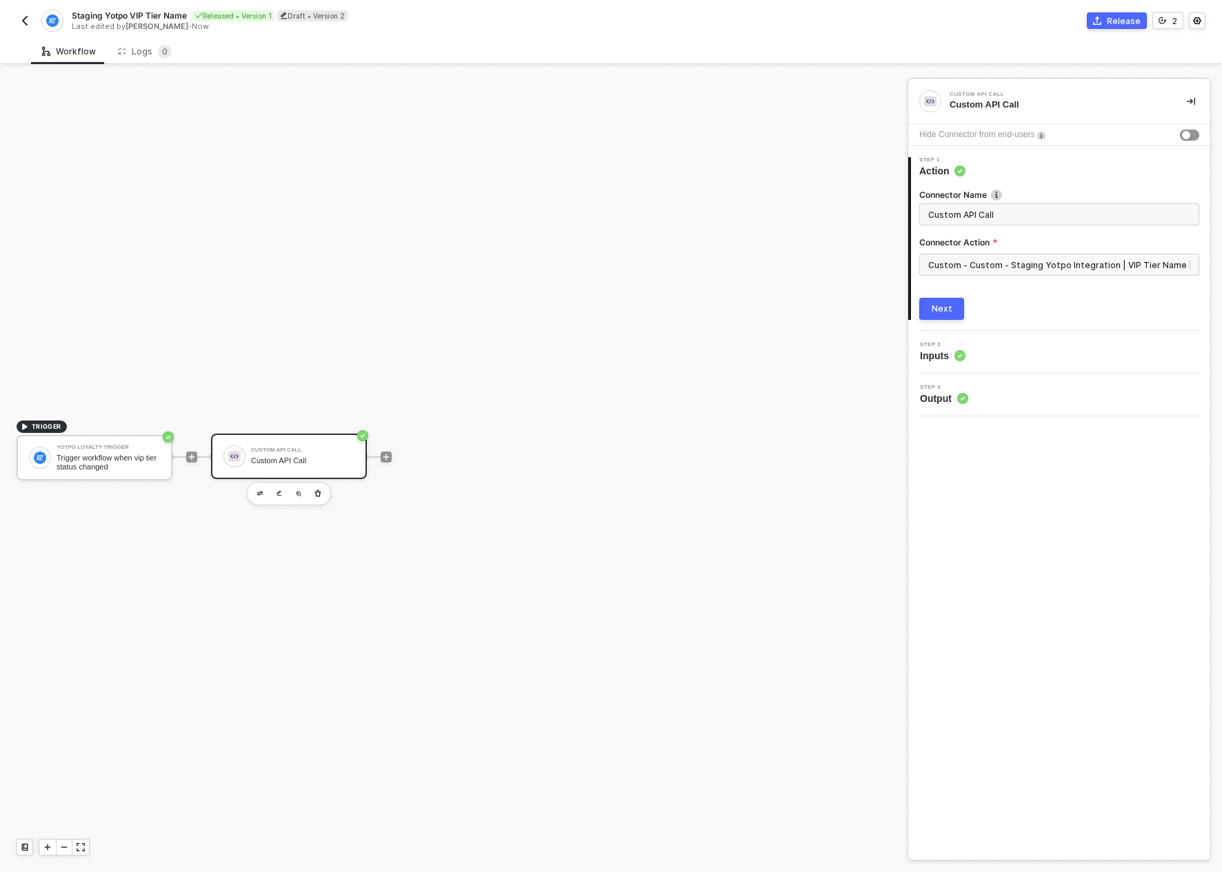
click at [952, 356] on span "Inputs" at bounding box center [942, 356] width 45 height 14
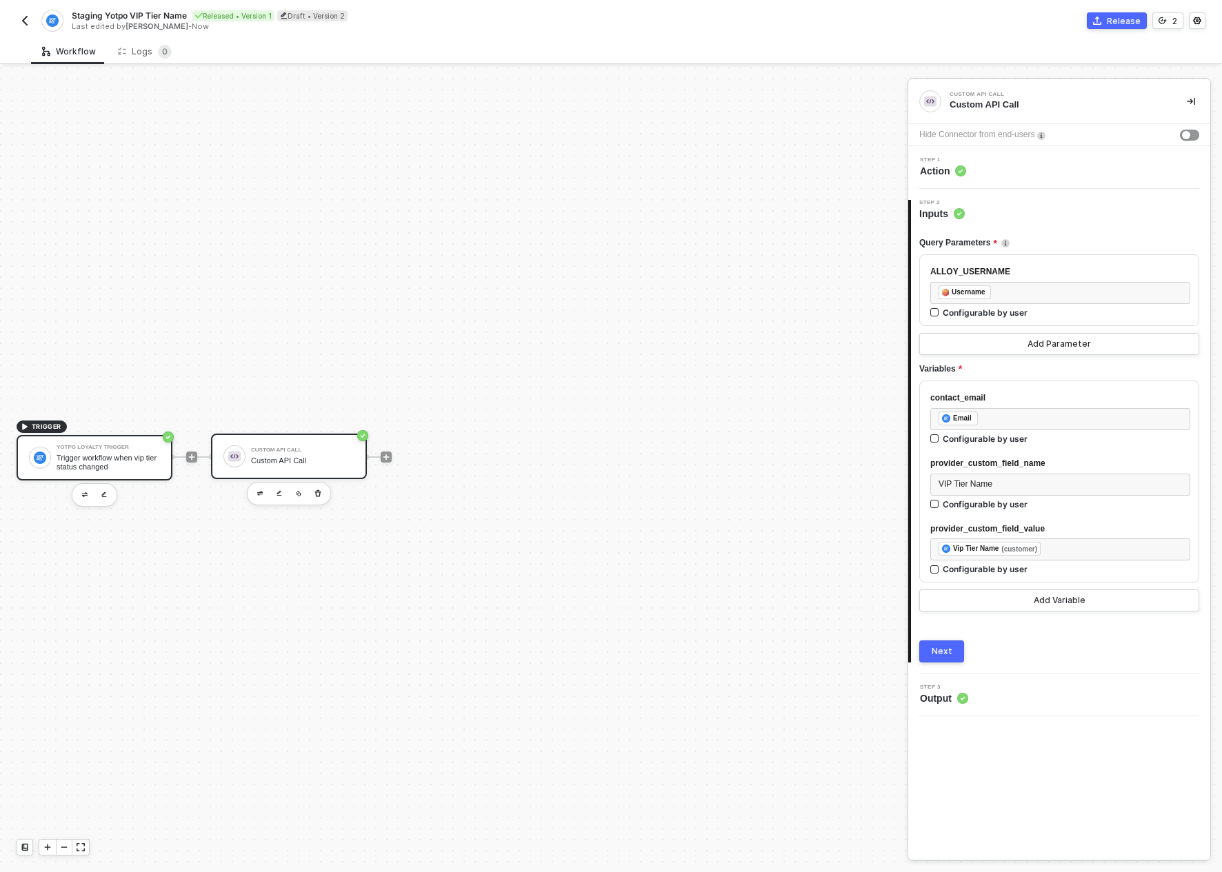
click at [128, 457] on div "Trigger workflow when vip tier status changed" at bounding box center [108, 462] width 103 height 17
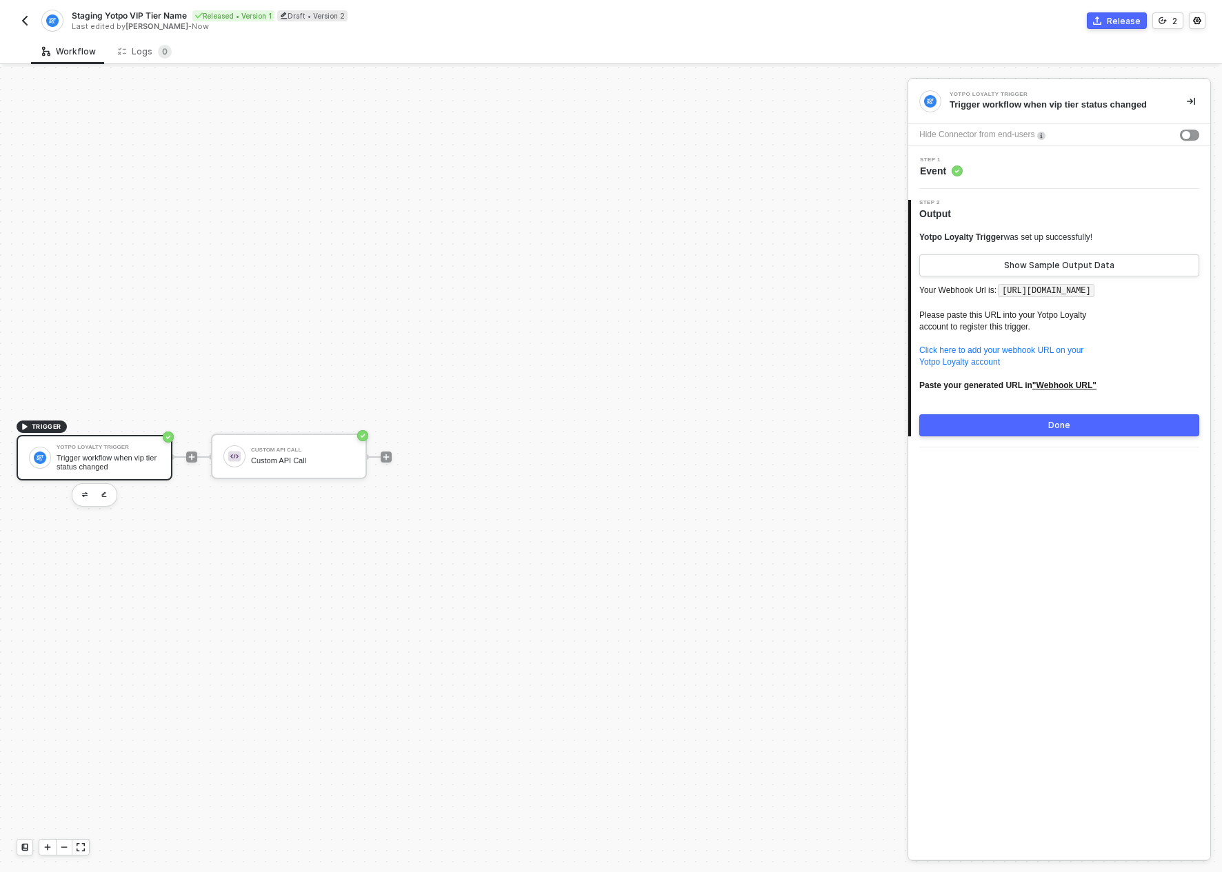
click at [1018, 170] on div "Step 1 Event" at bounding box center [1060, 167] width 299 height 21
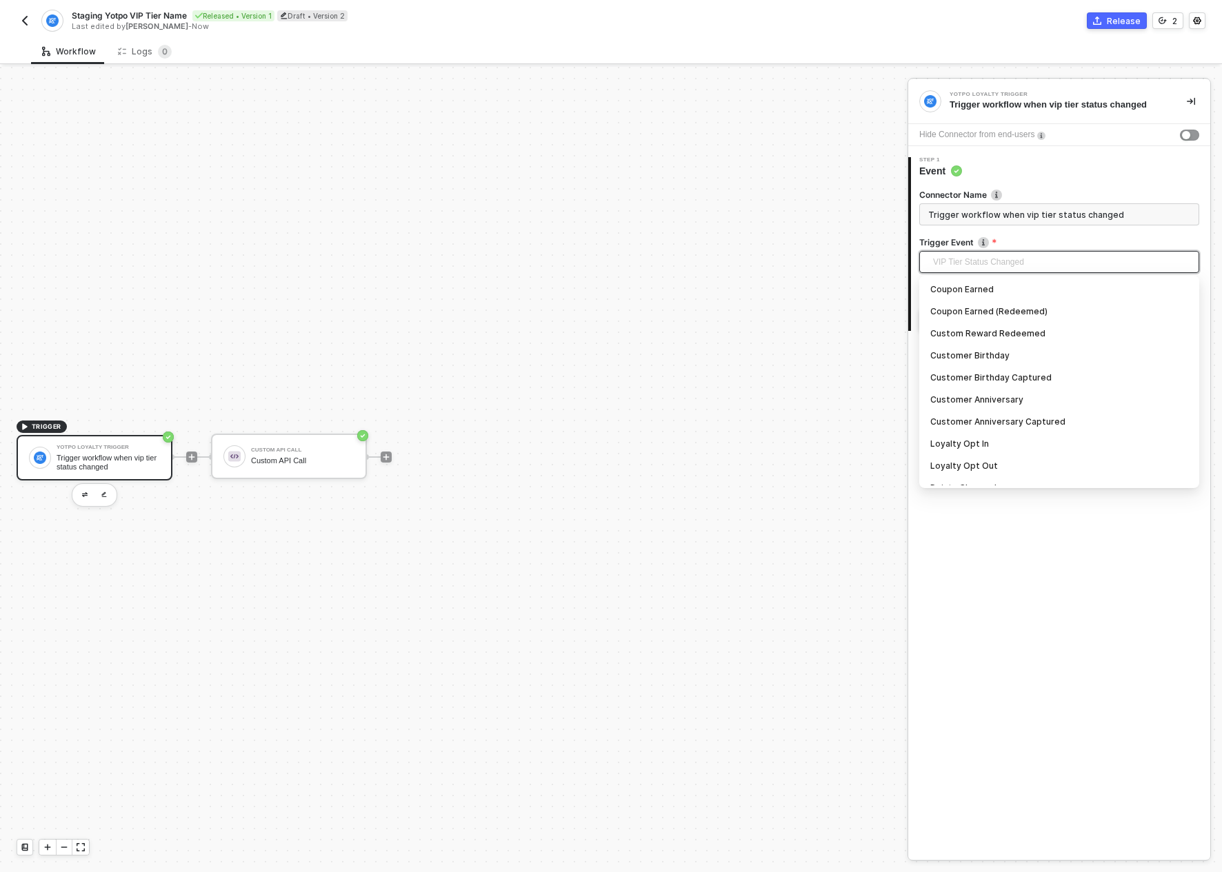
click at [1004, 269] on span "VIP Tier Status Changed" at bounding box center [1062, 262] width 258 height 21
click at [1012, 218] on input "Trigger workflow when vip tier status changed" at bounding box center [1059, 214] width 280 height 22
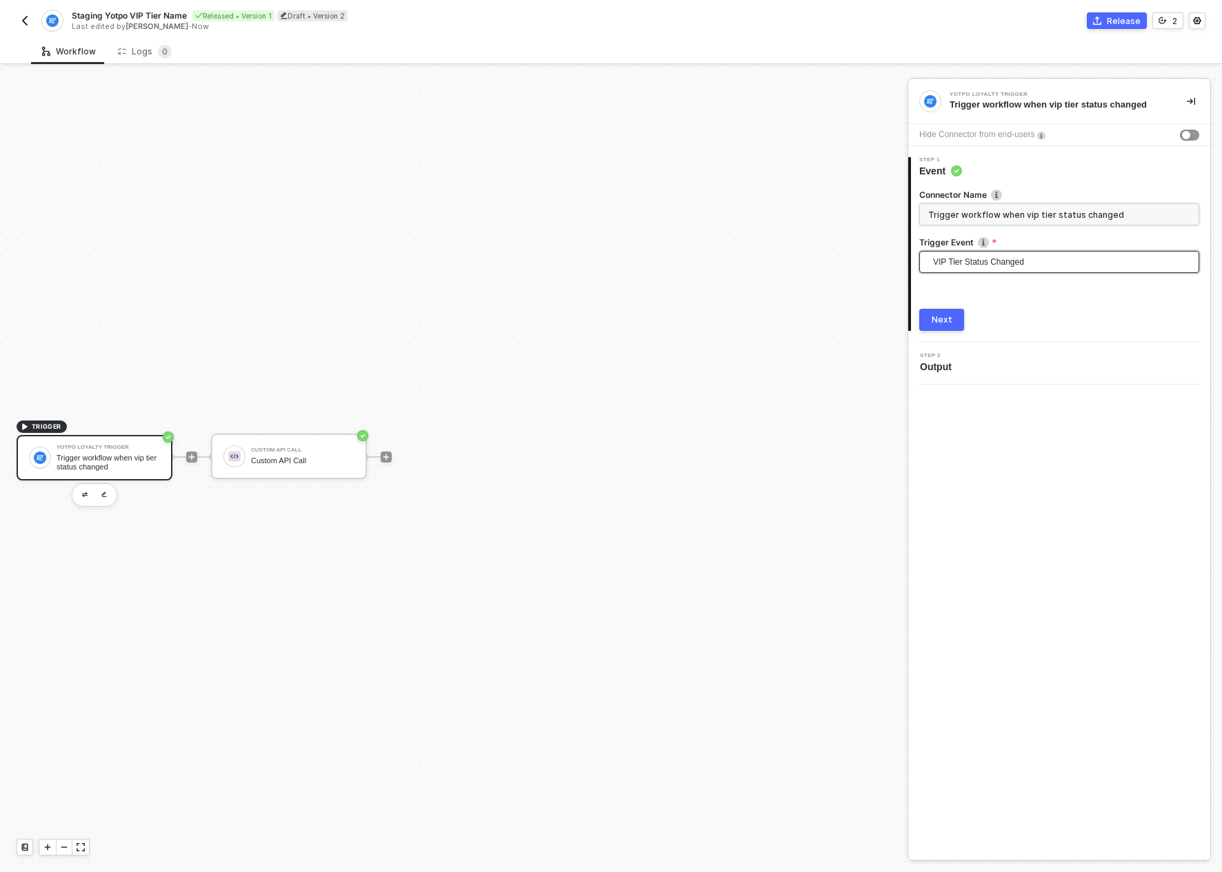
scroll to position [279, 0]
click at [996, 256] on span "VIP Tier Status Changed" at bounding box center [1062, 262] width 258 height 21
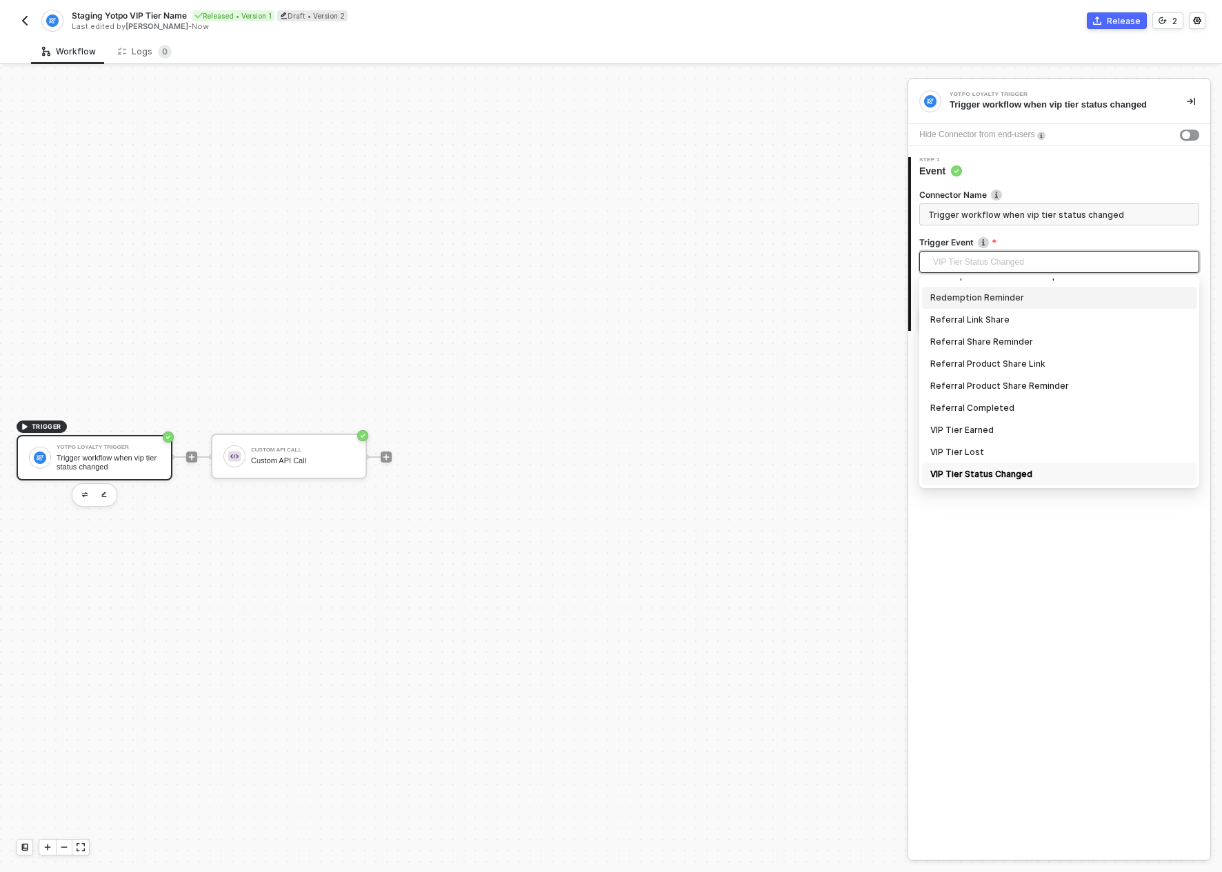
scroll to position [0, 0]
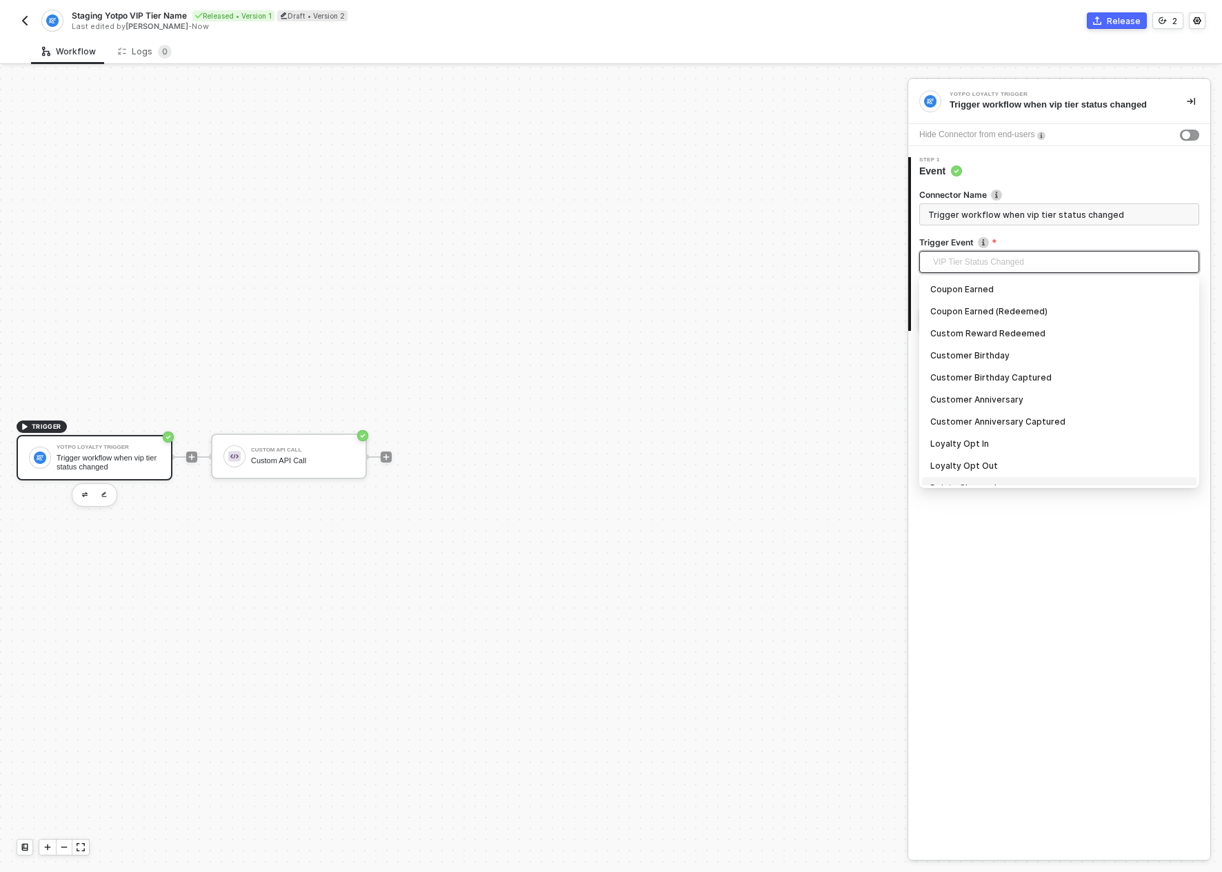
drag, startPoint x: 931, startPoint y: 288, endPoint x: 978, endPoint y: 496, distance: 213.6
click at [978, 496] on div "Yotpo Loyalty Trigger Trigger workflow when vip tier status changed Hide Connec…" at bounding box center [1059, 469] width 302 height 780
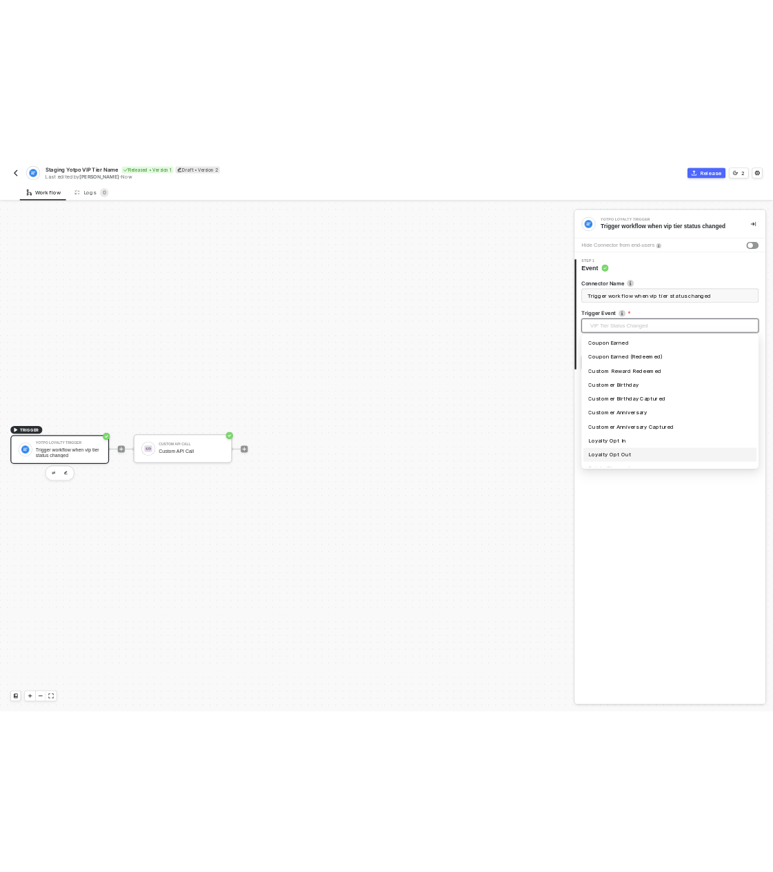
scroll to position [301, 0]
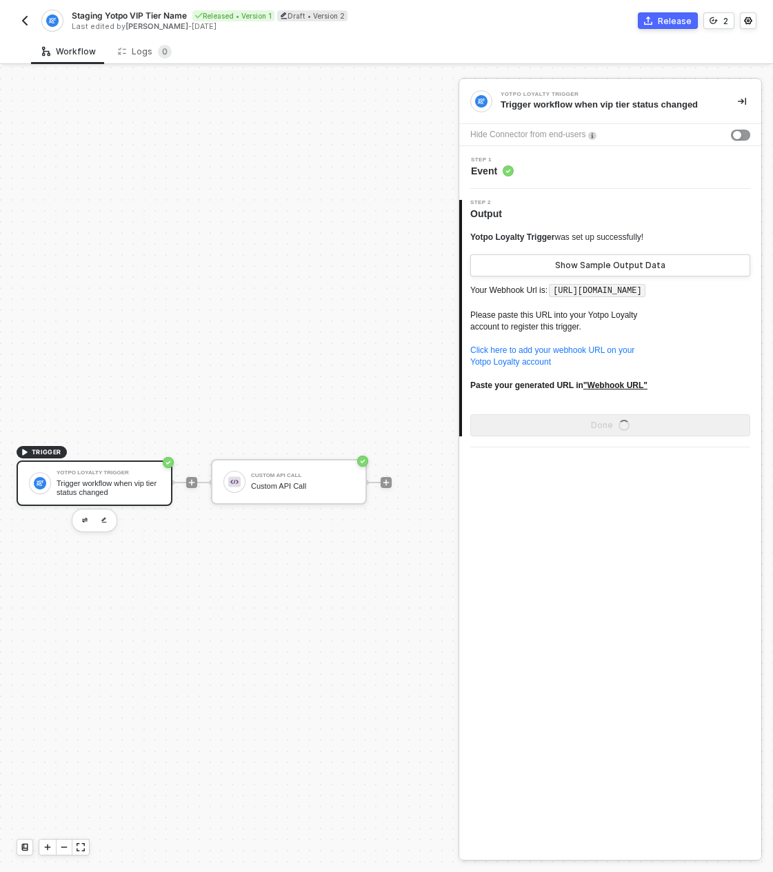
scroll to position [26, 0]
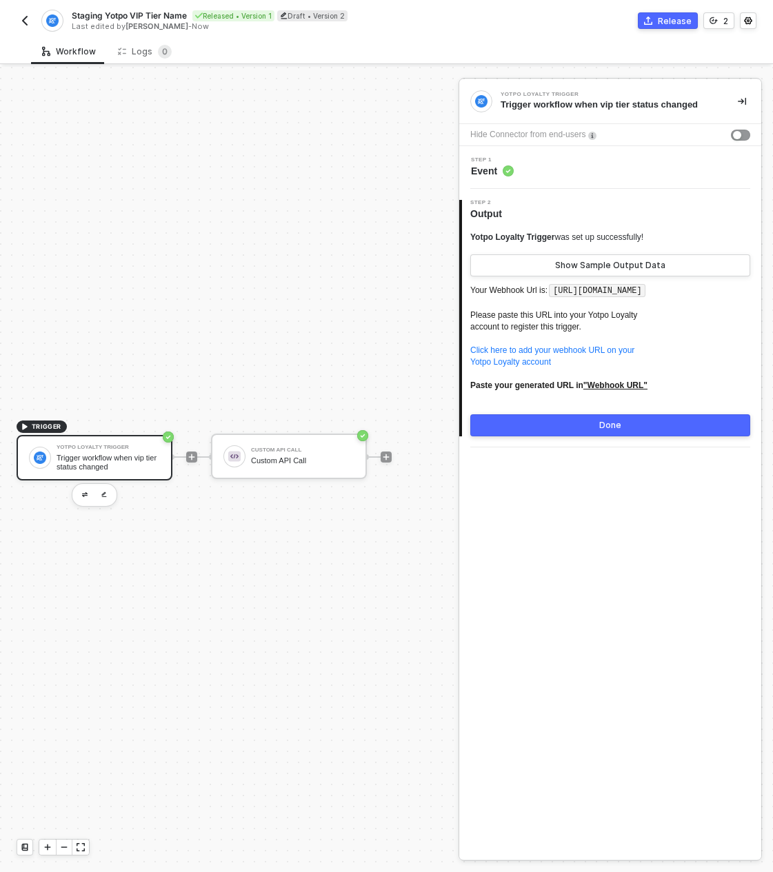
click at [523, 175] on div "Step 1 Event" at bounding box center [612, 167] width 299 height 21
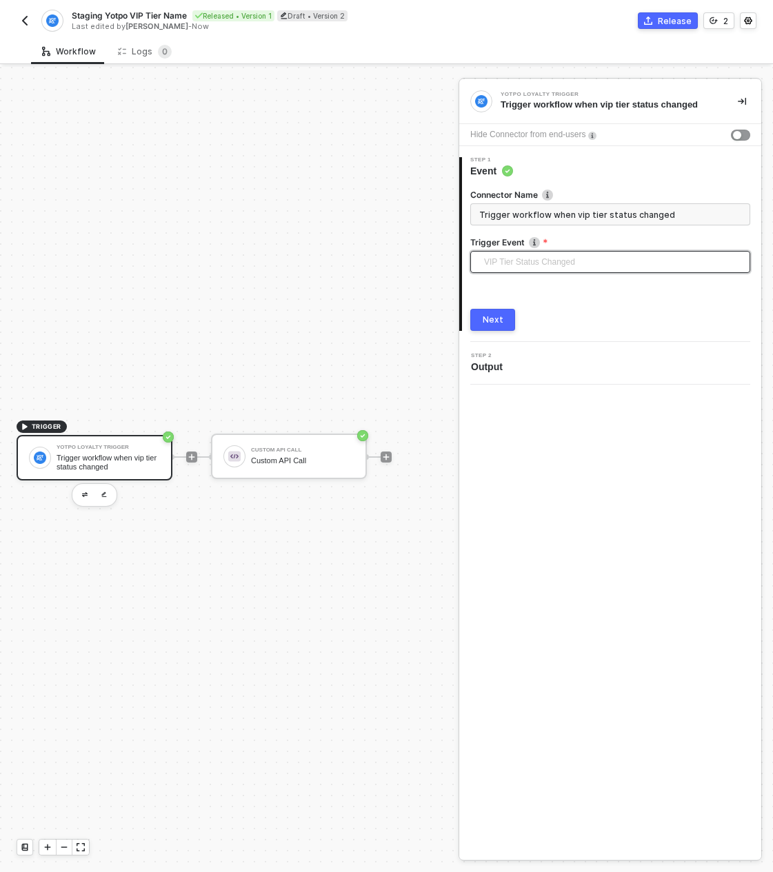
click at [616, 264] on span "VIP Tier Status Changed" at bounding box center [613, 262] width 258 height 21
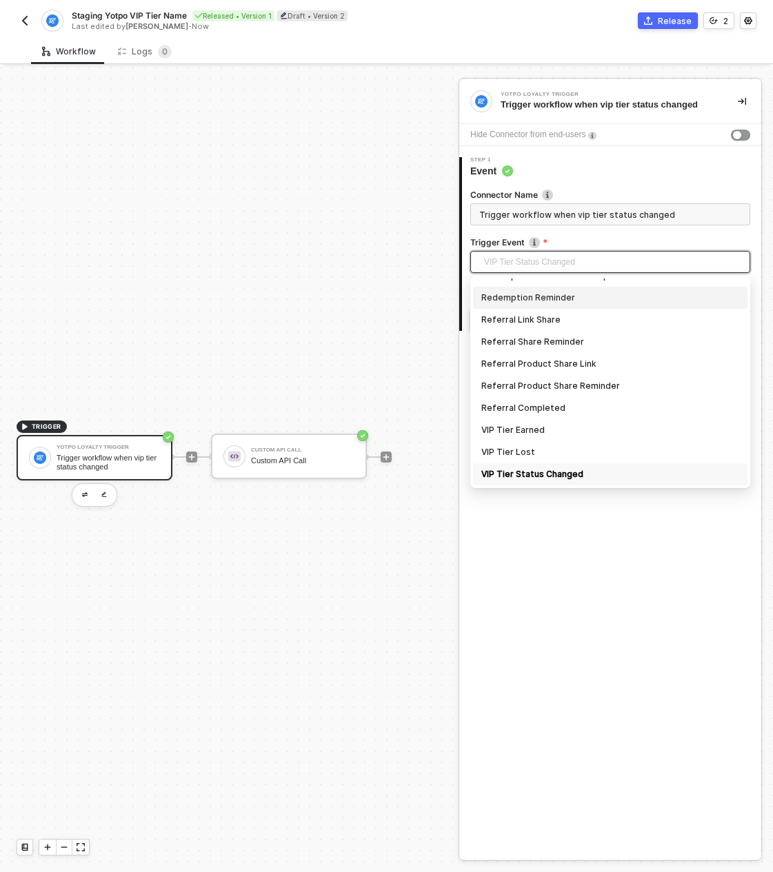
scroll to position [0, 0]
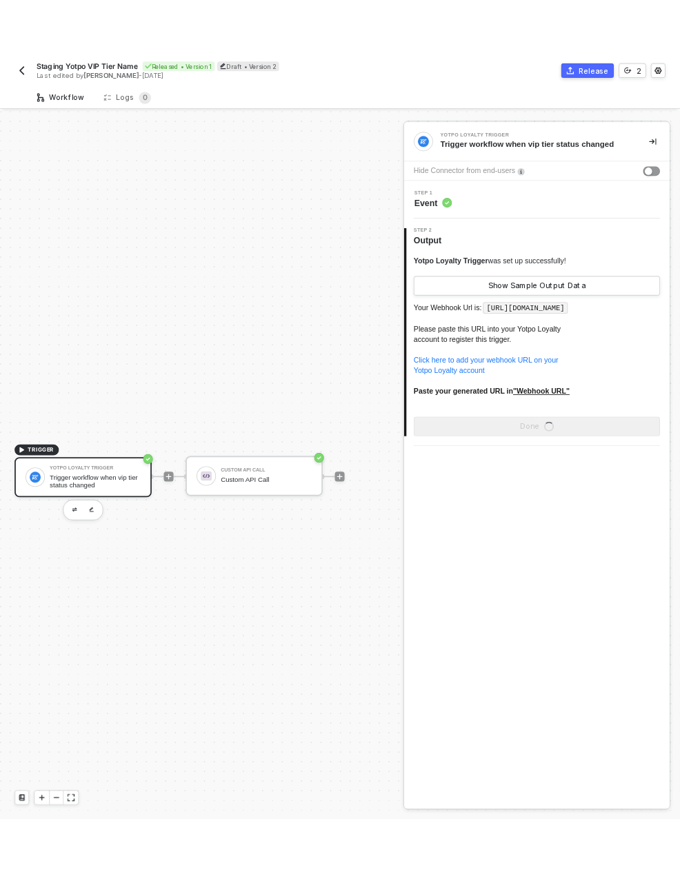
scroll to position [26, 0]
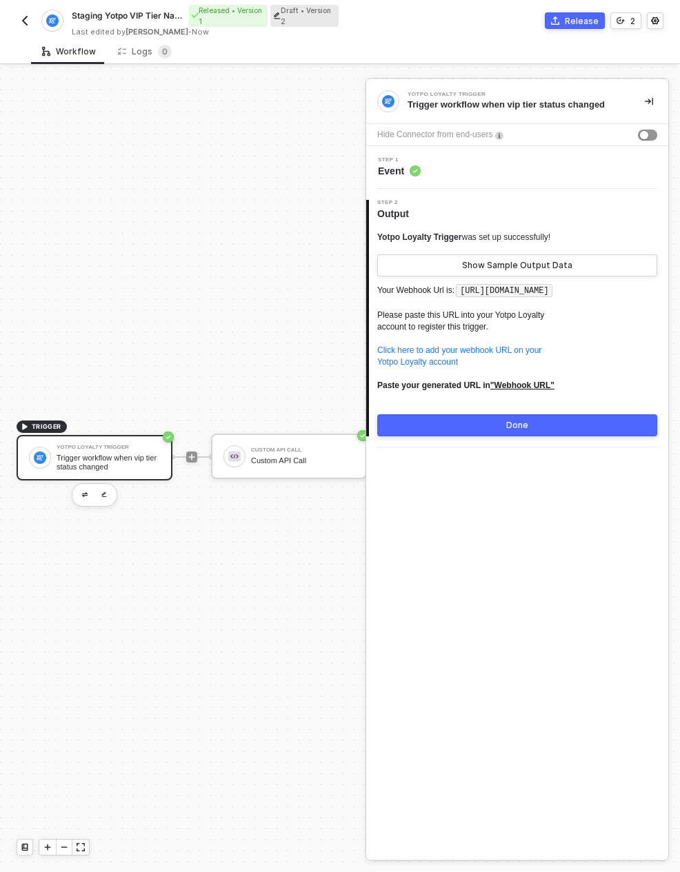
click at [27, 12] on button "button" at bounding box center [25, 20] width 17 height 17
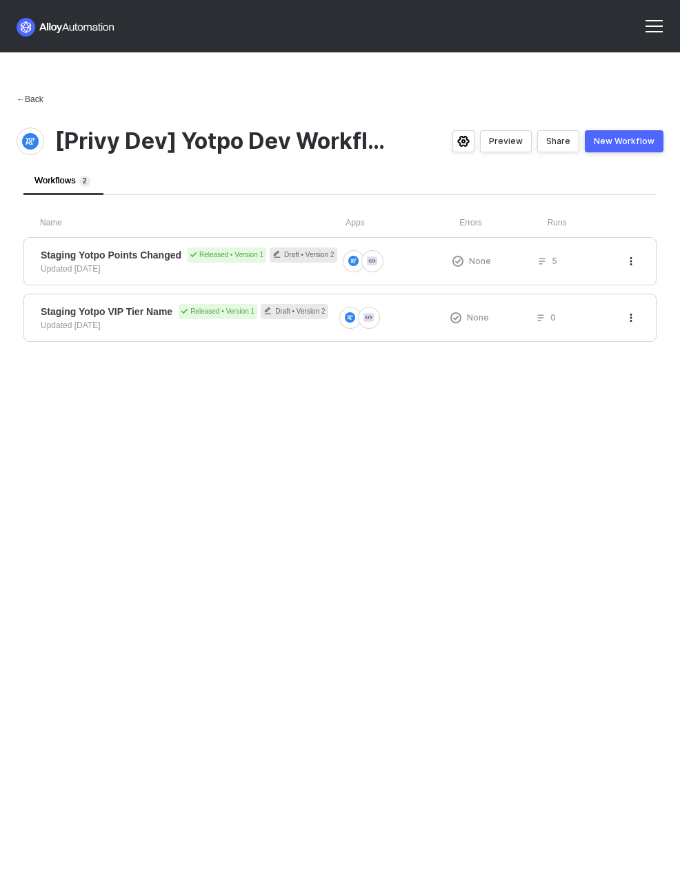
click at [34, 94] on div "← Back" at bounding box center [30, 100] width 27 height 12
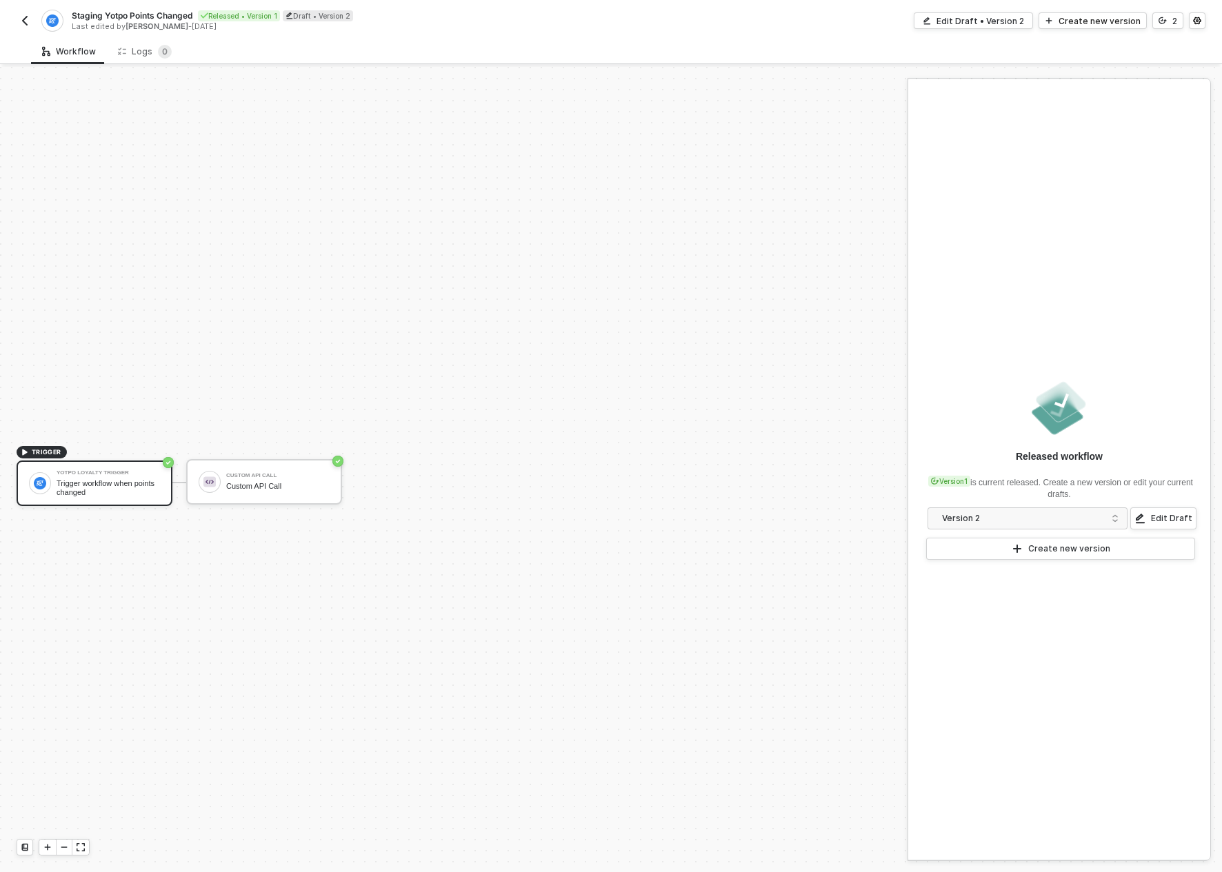
scroll to position [26, 0]
click at [1007, 19] on div "Edit Draft • Version 2" at bounding box center [980, 21] width 88 height 12
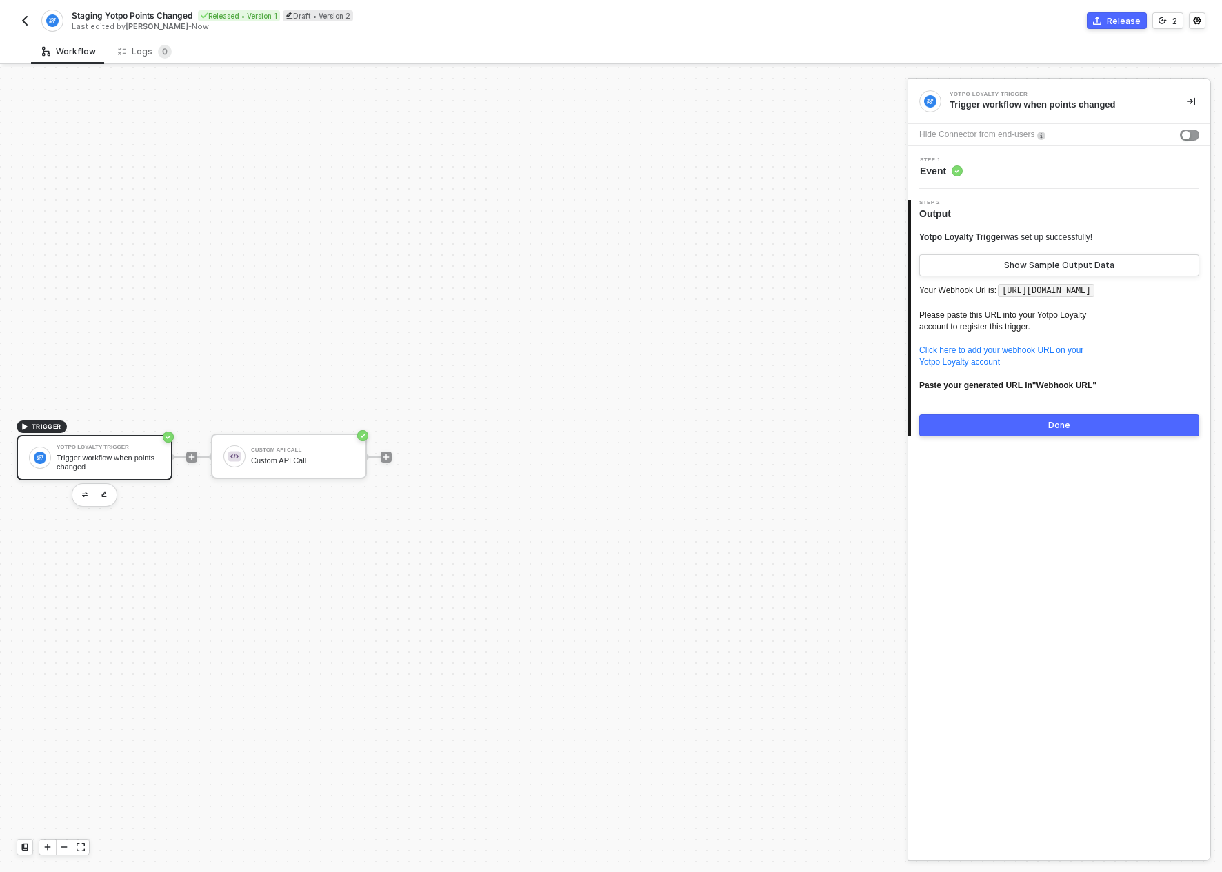
click at [1000, 169] on div "Step 1 Event" at bounding box center [1060, 167] width 299 height 21
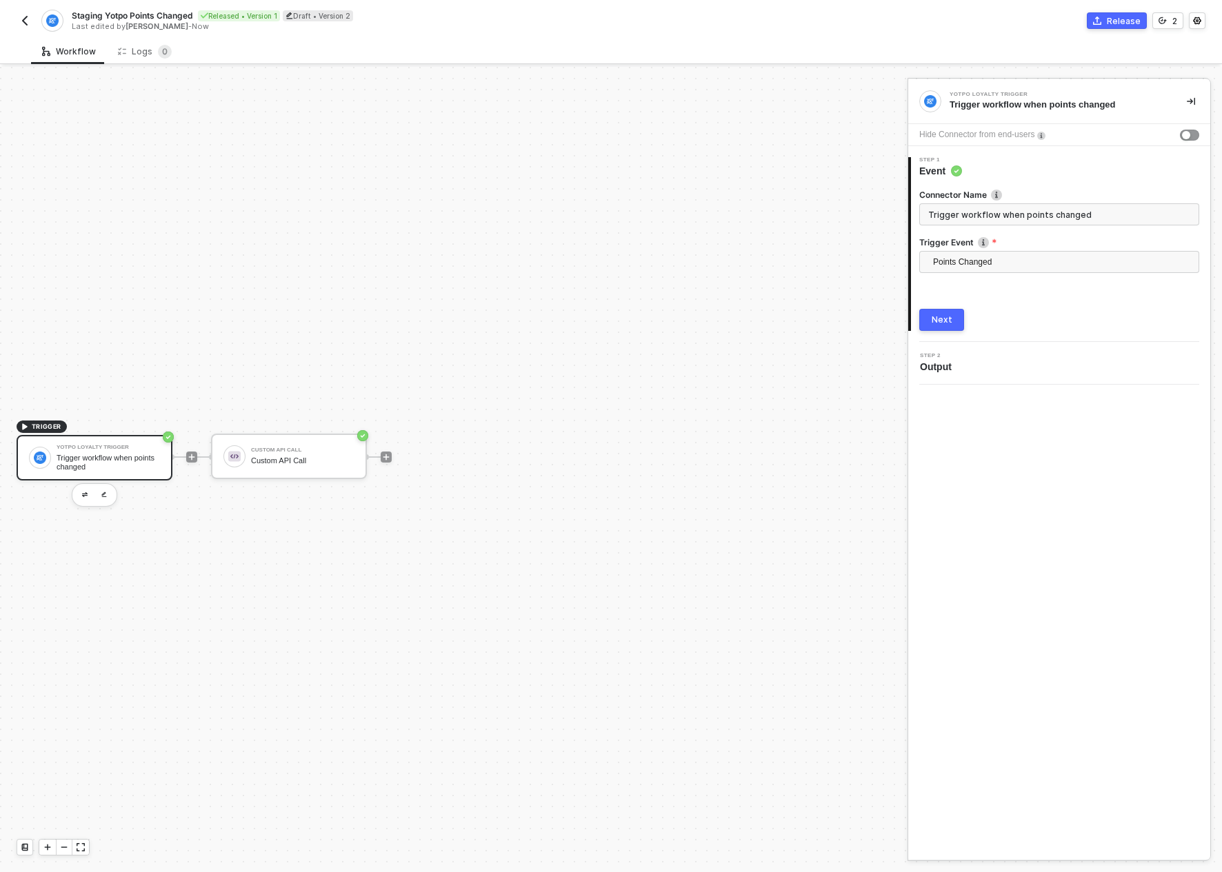
click at [942, 370] on span "Output" at bounding box center [938, 367] width 37 height 14
click at [938, 378] on div "2 Step 2 Output" at bounding box center [1059, 363] width 302 height 43
click at [928, 323] on button "Next" at bounding box center [941, 320] width 45 height 22
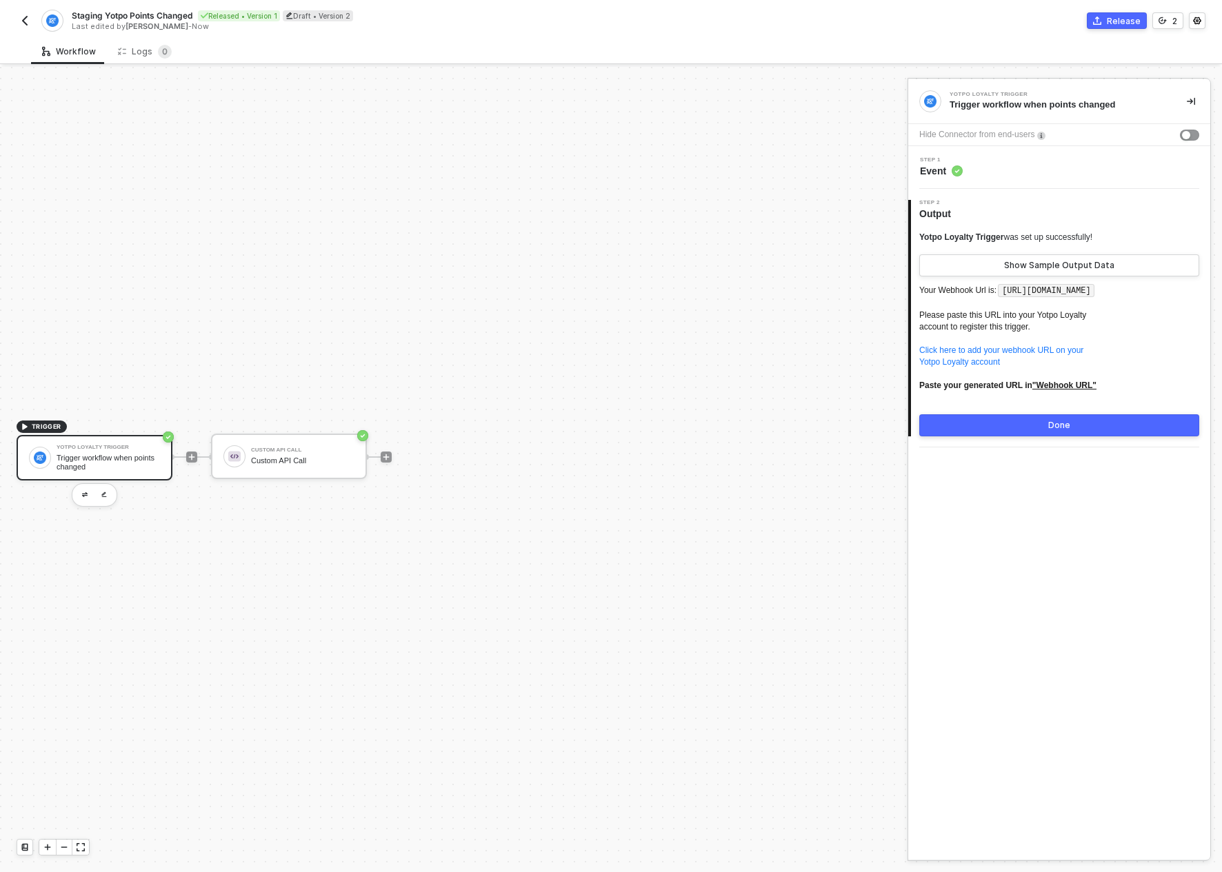
click at [956, 219] on span "Output" at bounding box center [937, 214] width 37 height 14
click at [989, 263] on button "Show Sample Output Data" at bounding box center [1059, 265] width 280 height 22
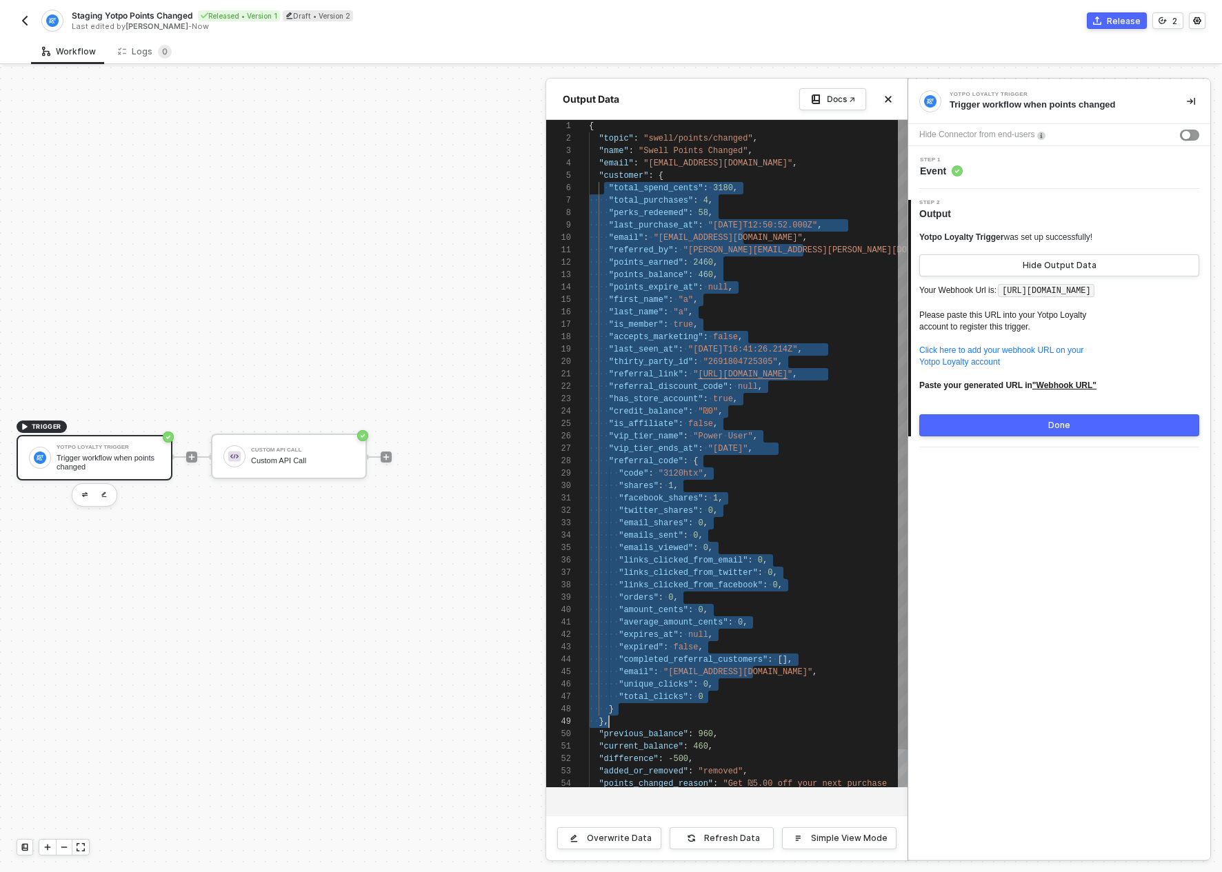
scroll to position [62, 25]
drag, startPoint x: 606, startPoint y: 188, endPoint x: 745, endPoint y: 710, distance: 540.6
type textarea ""referred_by": "[PERSON_NAME][EMAIL_ADDRESS][PERSON_NAME][DOMAIN_NAME]", "point…"
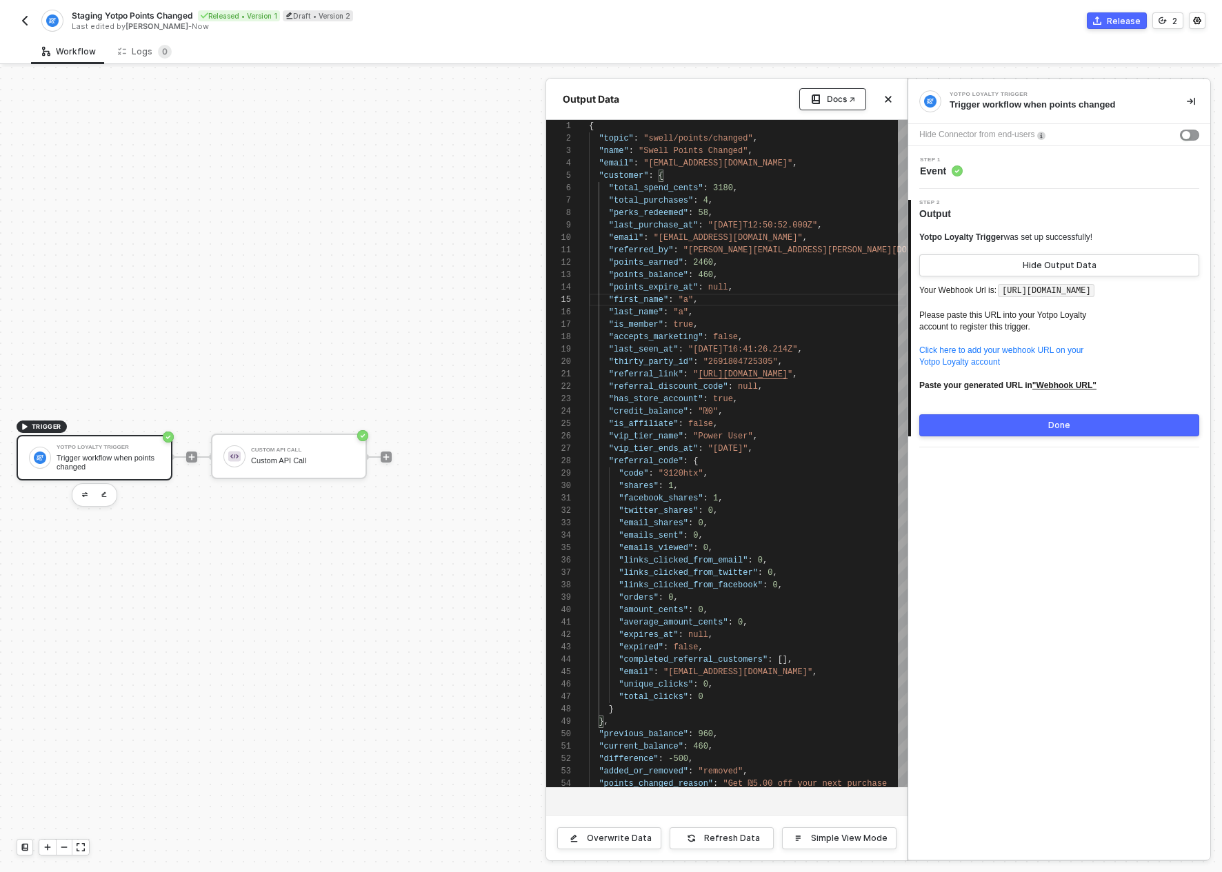
click at [844, 101] on div "Docs ↗" at bounding box center [841, 99] width 28 height 11
click at [22, 23] on img "button" at bounding box center [24, 20] width 11 height 11
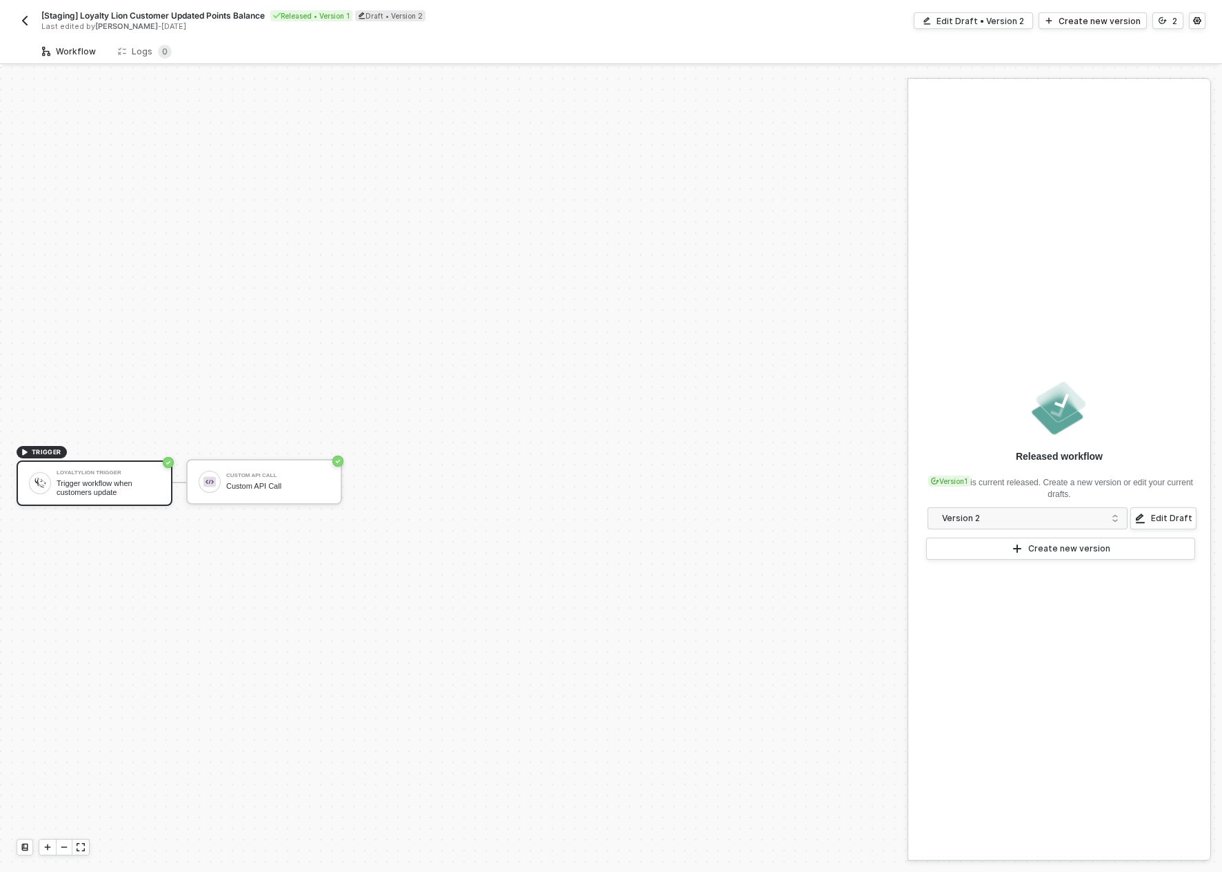
scroll to position [26, 0]
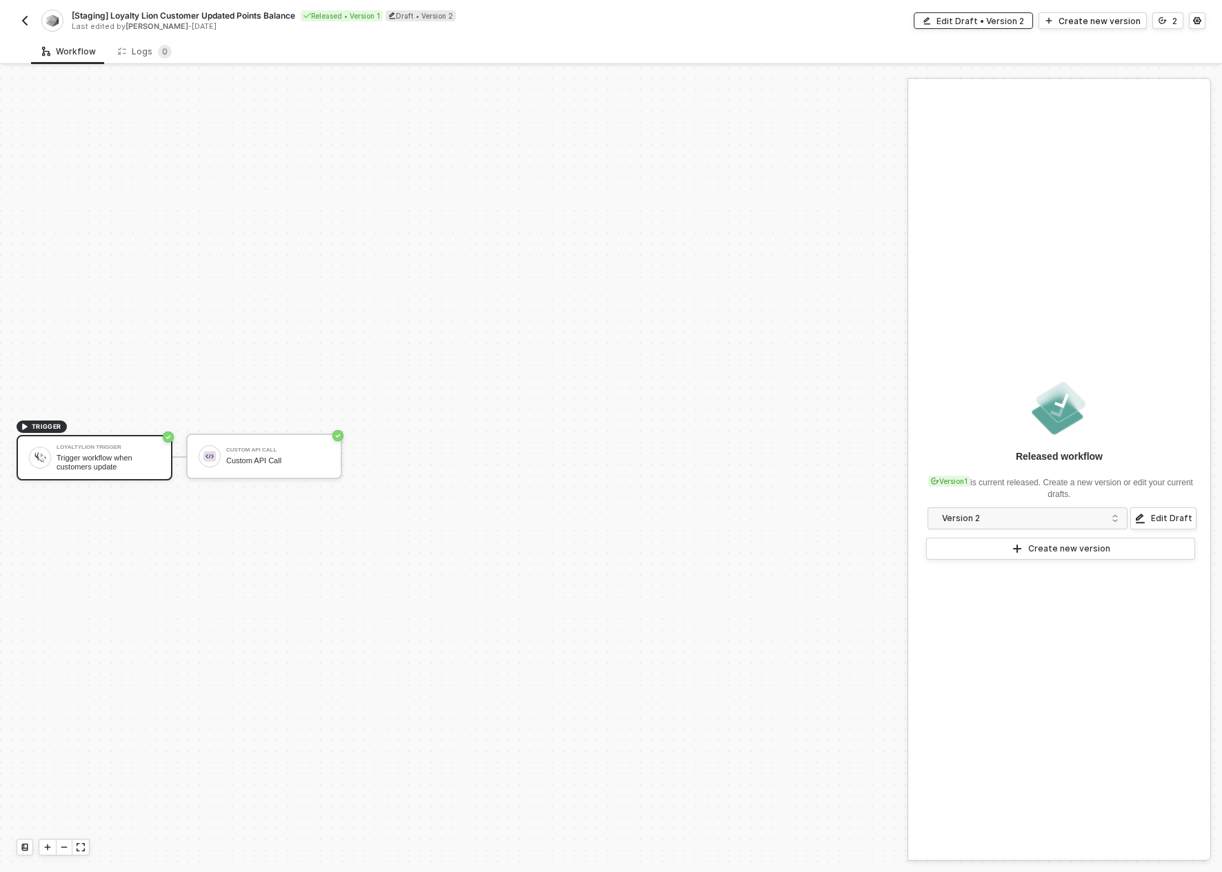
click at [961, 18] on div "Edit Draft • Version 2" at bounding box center [980, 21] width 88 height 12
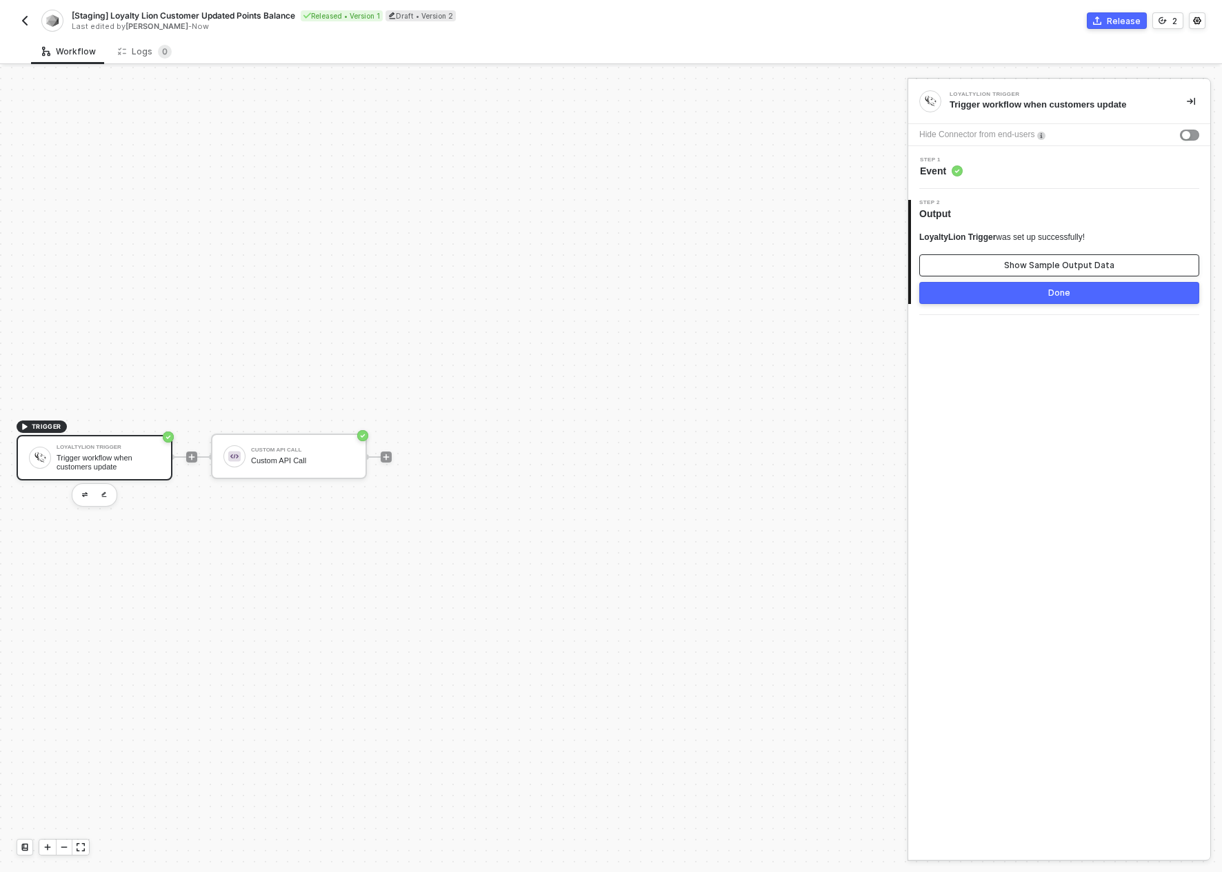
click at [968, 265] on button "Show Sample Output Data" at bounding box center [1059, 265] width 280 height 22
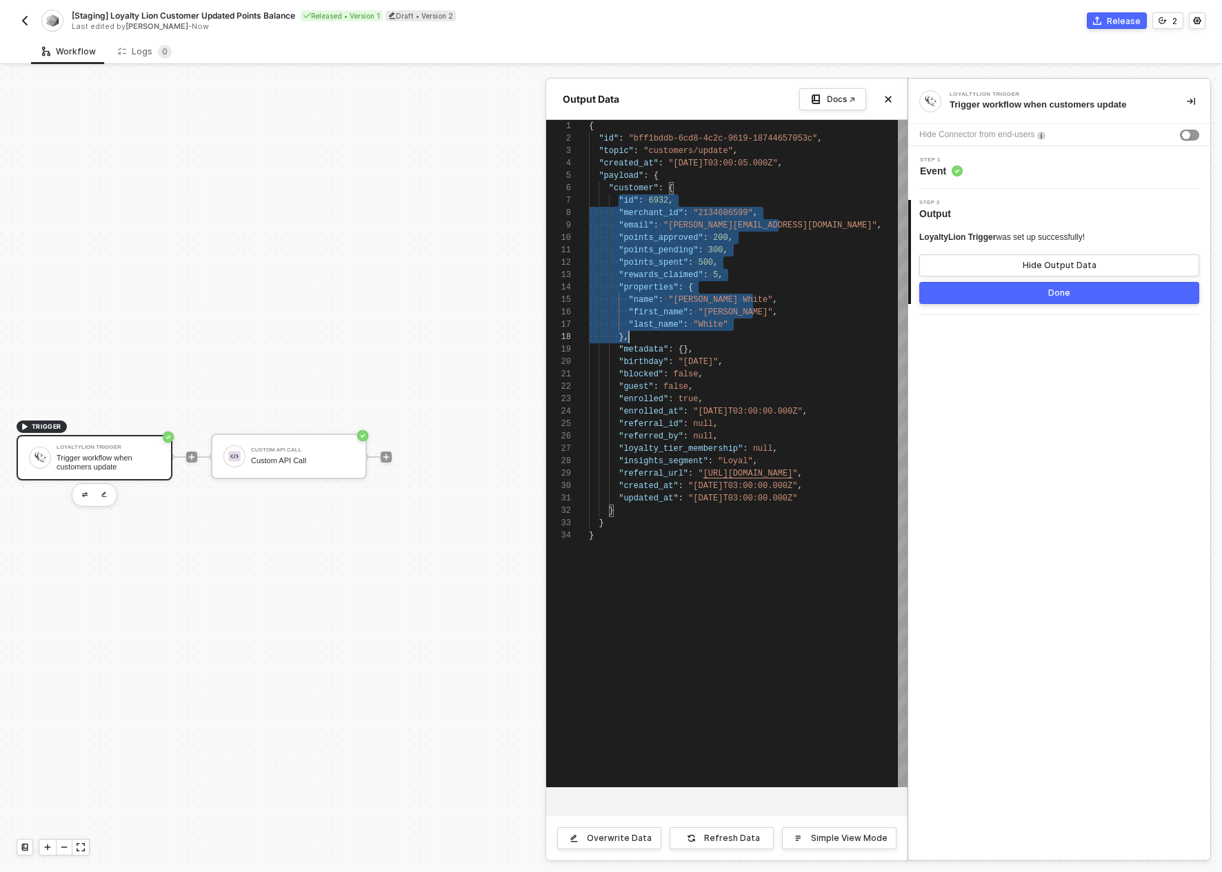
scroll to position [74, 65]
drag, startPoint x: 620, startPoint y: 198, endPoint x: 653, endPoint y: 404, distance: 208.8
type textarea ""blocked": false, "guest": false, "enrolled": true, "enrolled_at": "2015-12-10T…"
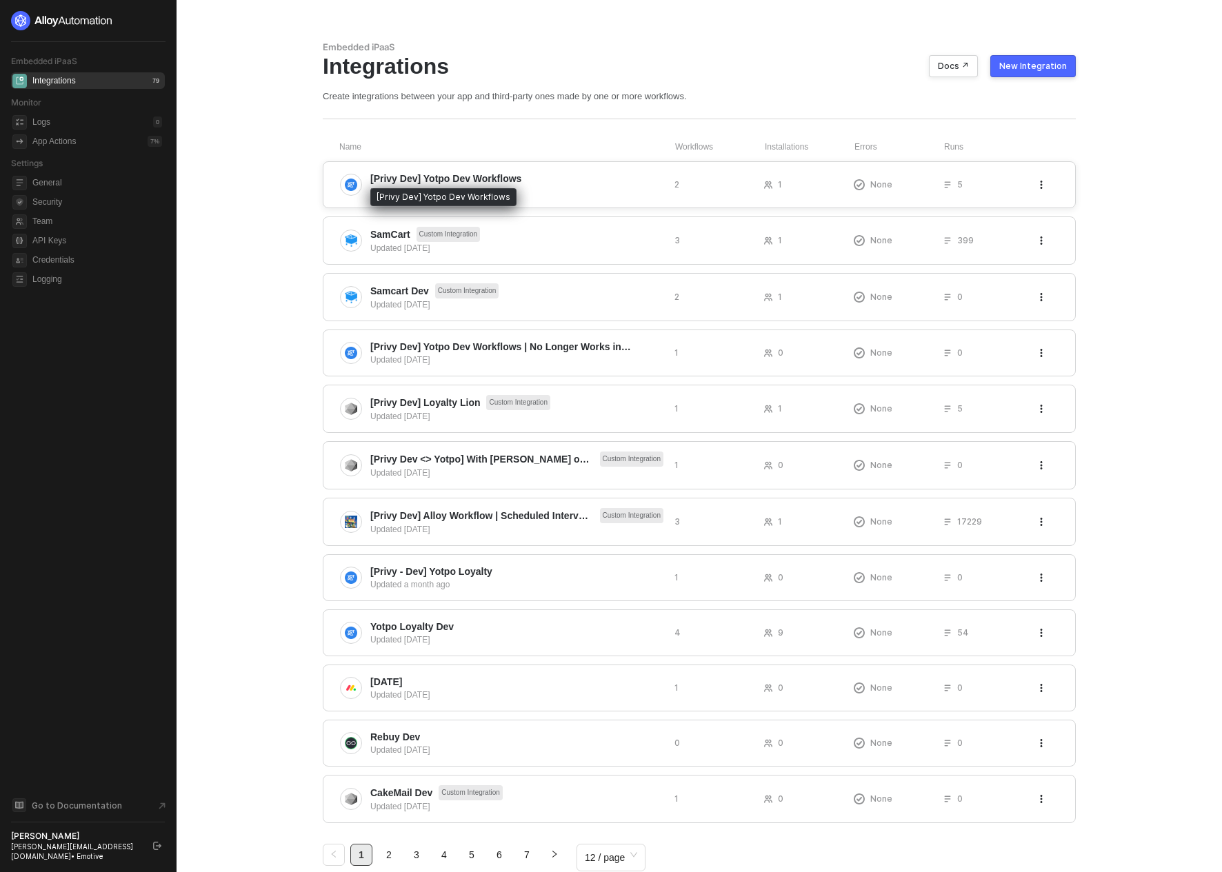
click at [449, 175] on span "[Privy Dev] Yotpo Dev Workflows" at bounding box center [445, 179] width 151 height 14
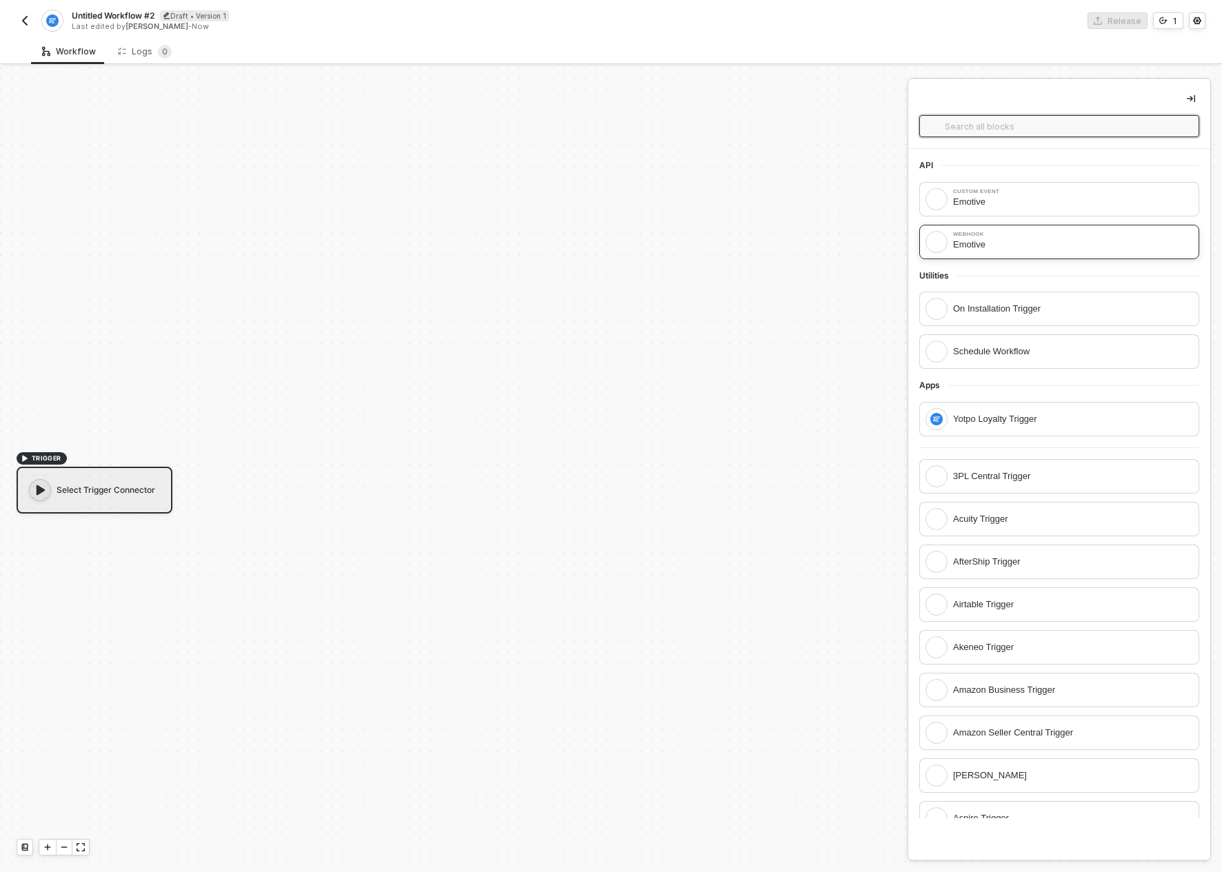
scroll to position [26, 0]
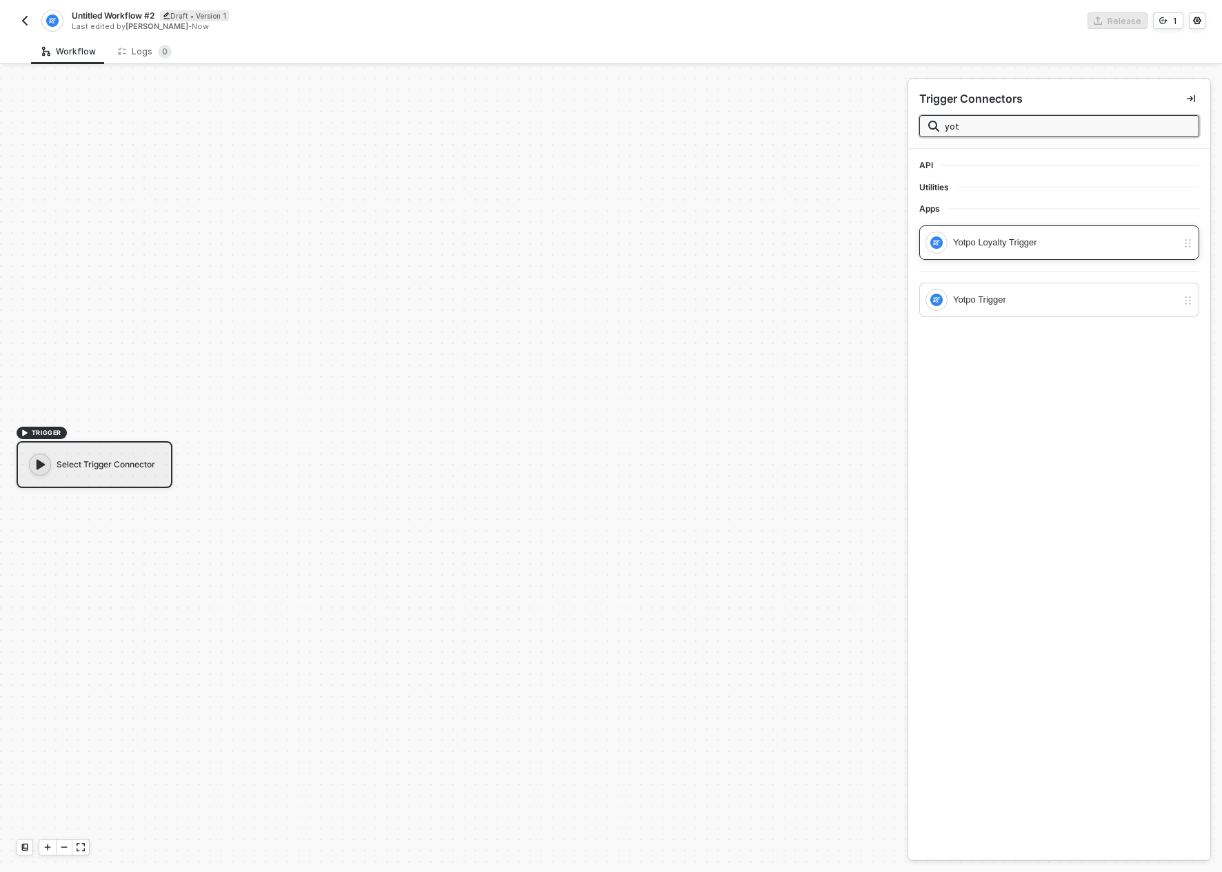
type input "yot"
click at [997, 247] on div "Yotpo Loyalty Trigger" at bounding box center [1065, 242] width 224 height 15
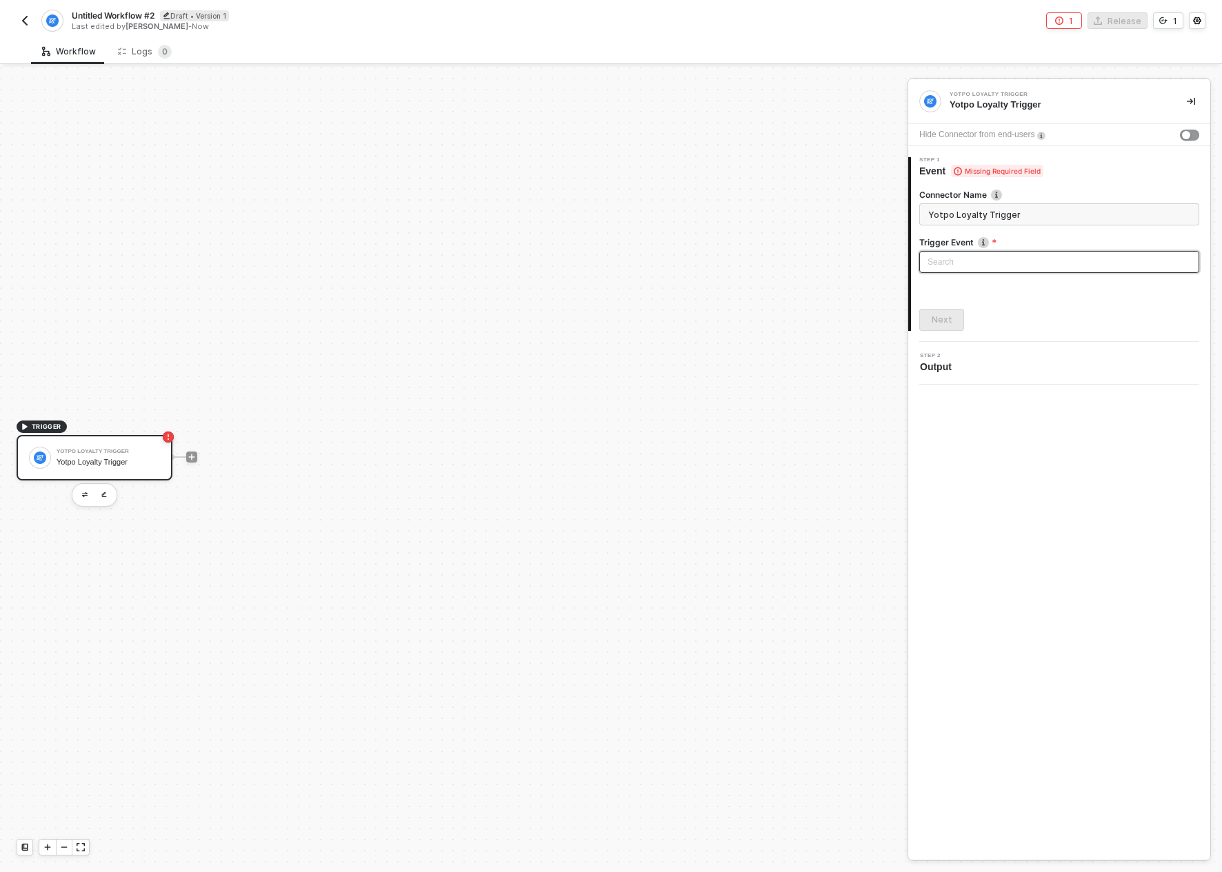
click at [989, 256] on input "search" at bounding box center [1058, 262] width 263 height 21
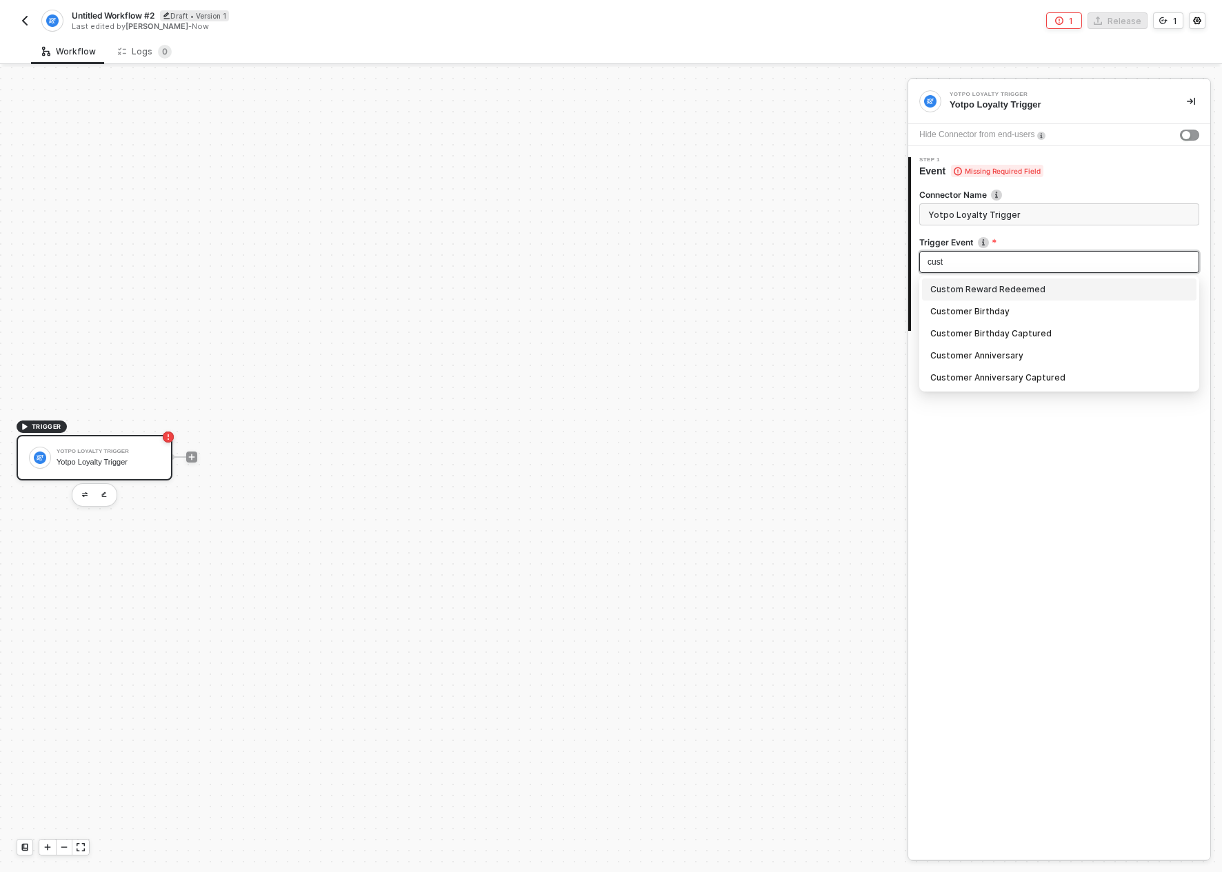
type input "cust"
